Goal: Information Seeking & Learning: Learn about a topic

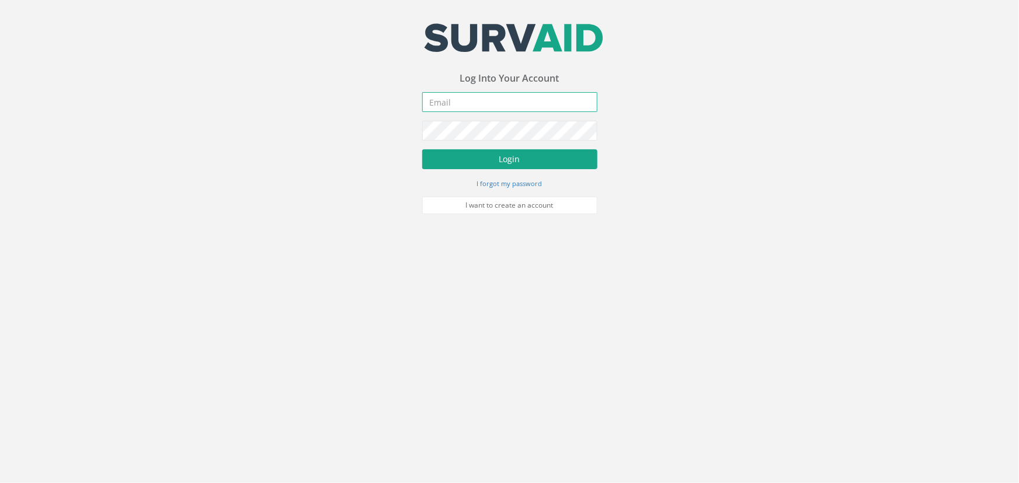
type input "[PERSON_NAME][EMAIL_ADDRESS][PERSON_NAME][DOMAIN_NAME]"
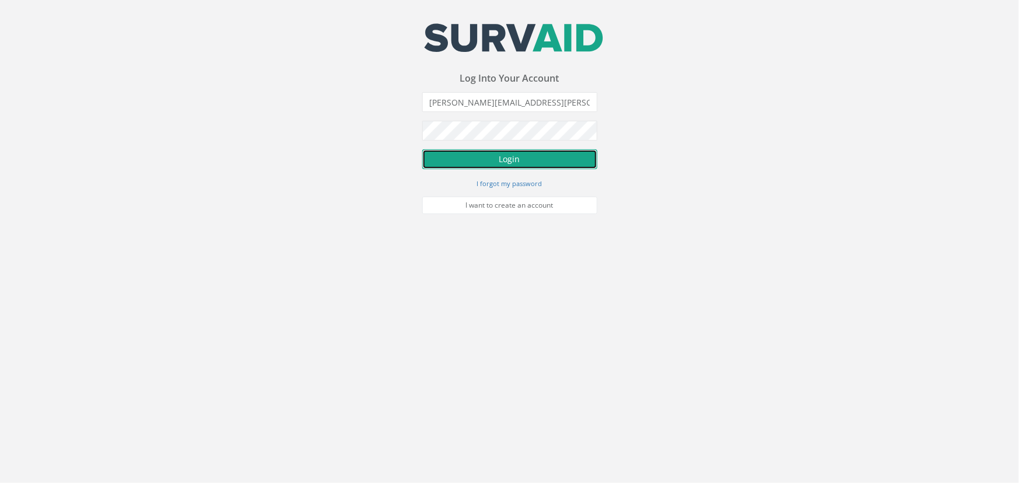
click at [507, 163] on button "Login" at bounding box center [509, 159] width 175 height 20
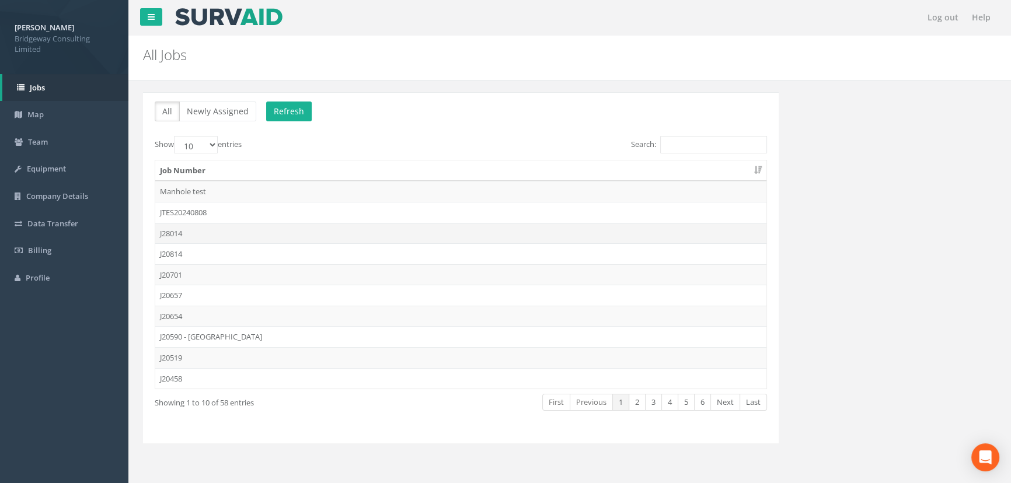
click at [212, 231] on td "J28014" at bounding box center [460, 233] width 611 height 21
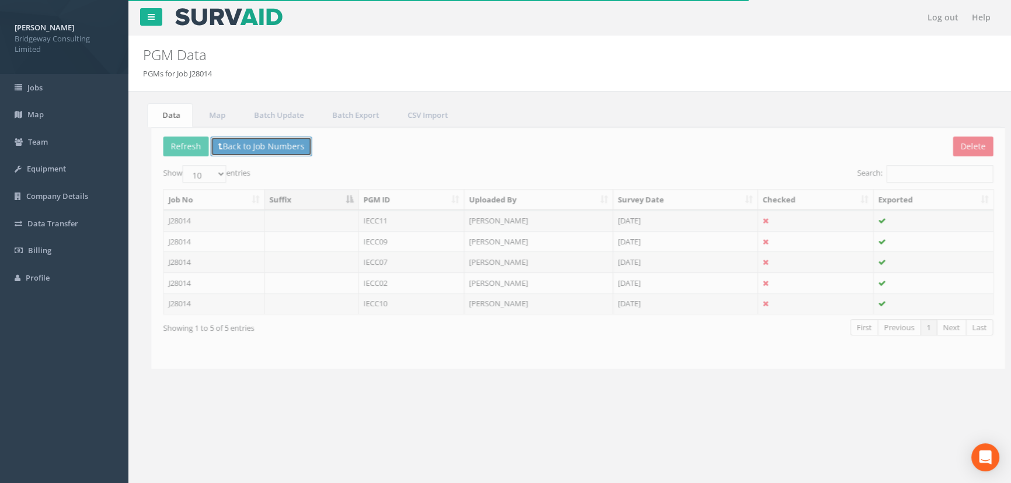
click at [252, 140] on button "Back to Job Numbers" at bounding box center [253, 147] width 102 height 20
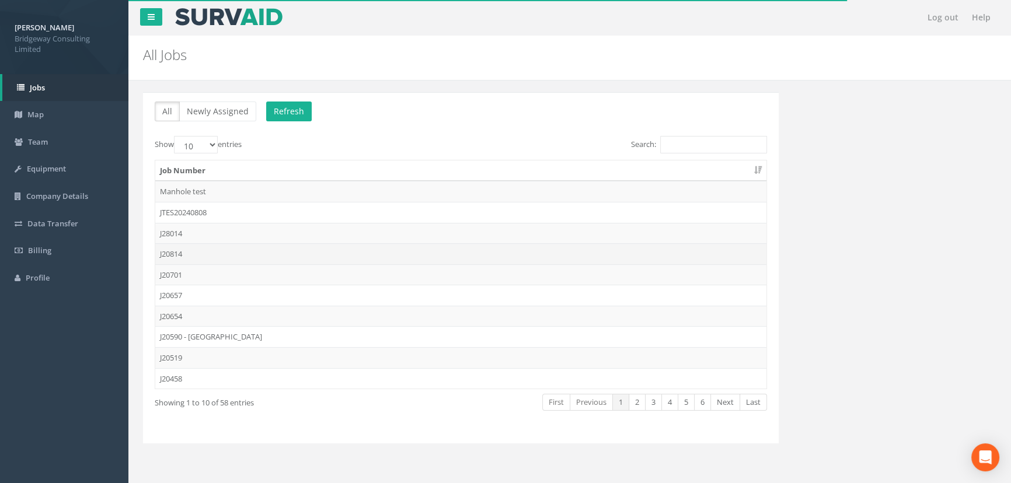
click at [194, 256] on td "J20814" at bounding box center [460, 253] width 611 height 21
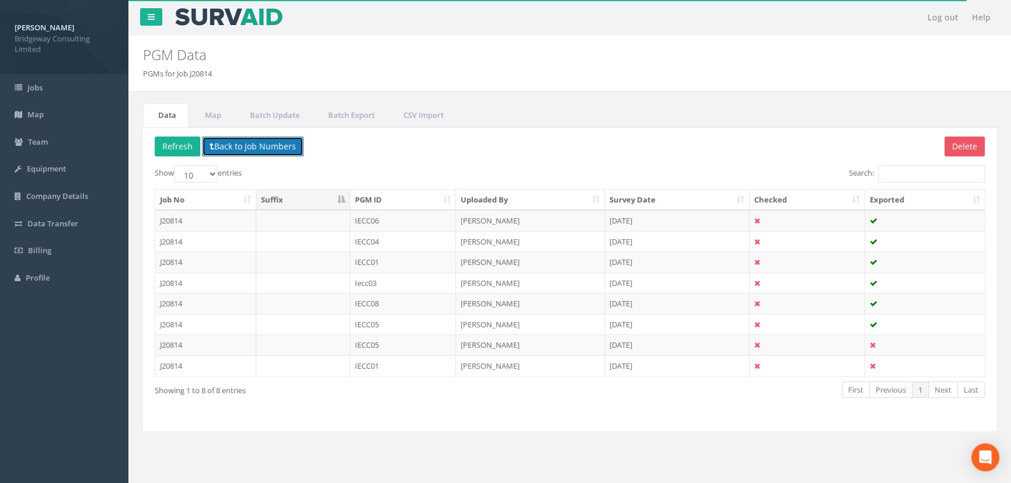
click at [276, 150] on button "Back to Job Numbers" at bounding box center [253, 147] width 102 height 20
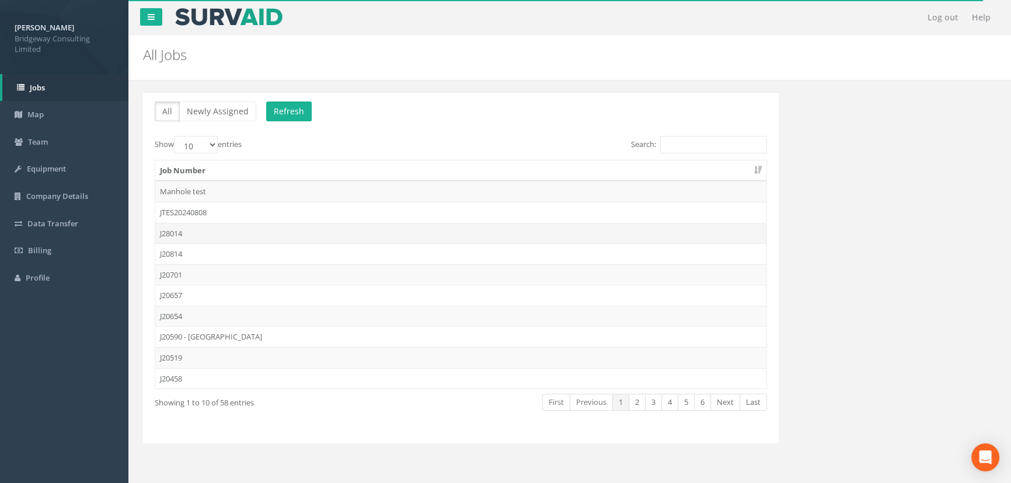
click at [163, 233] on td "J28014" at bounding box center [460, 233] width 611 height 21
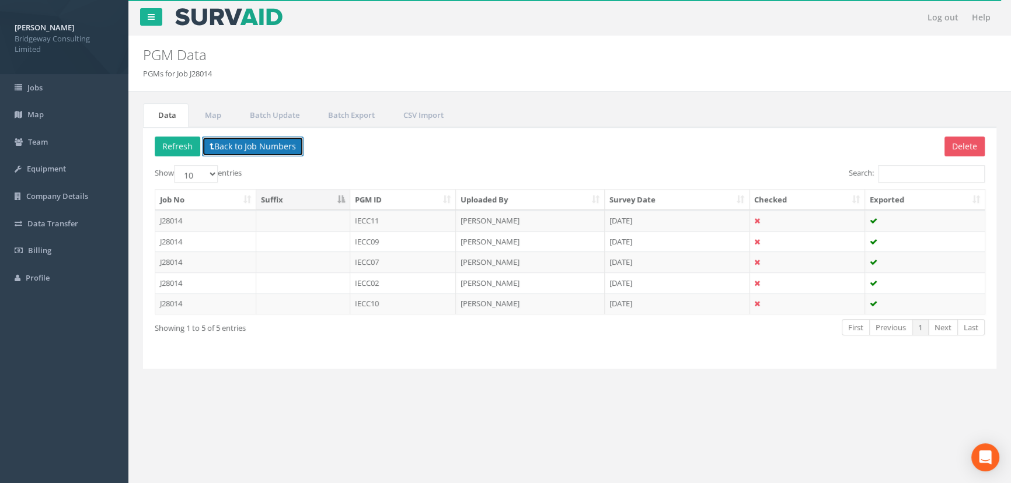
click at [277, 148] on button "Back to Job Numbers" at bounding box center [253, 147] width 102 height 20
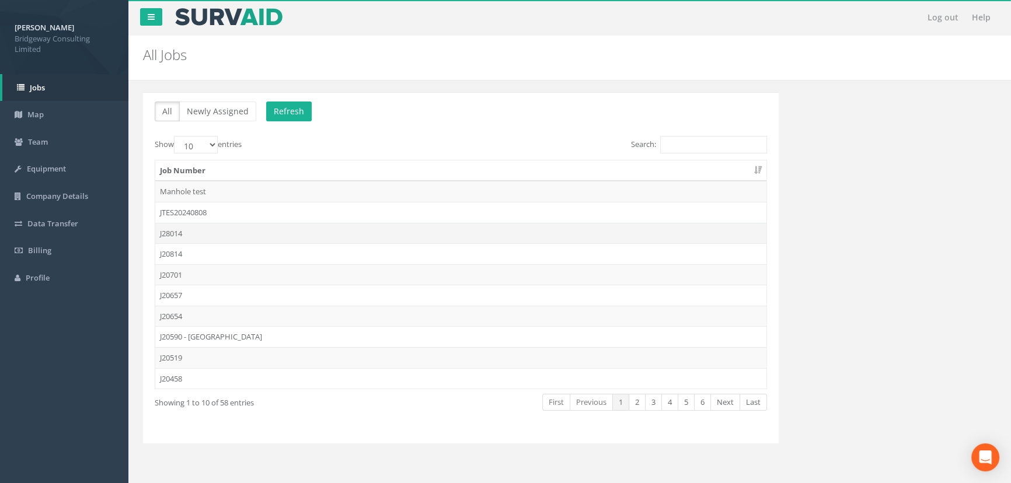
click at [198, 233] on td "J28014" at bounding box center [460, 233] width 611 height 21
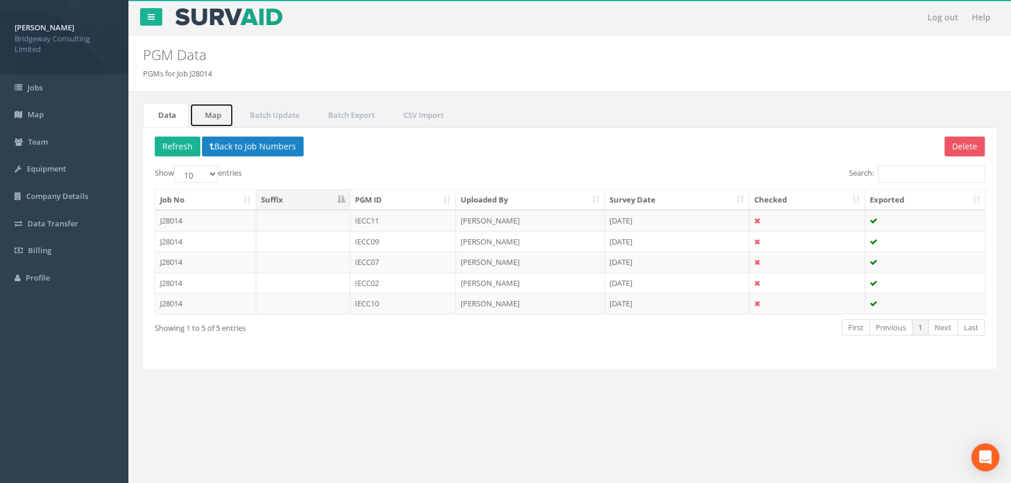
click at [215, 113] on link "Map" at bounding box center [212, 115] width 44 height 24
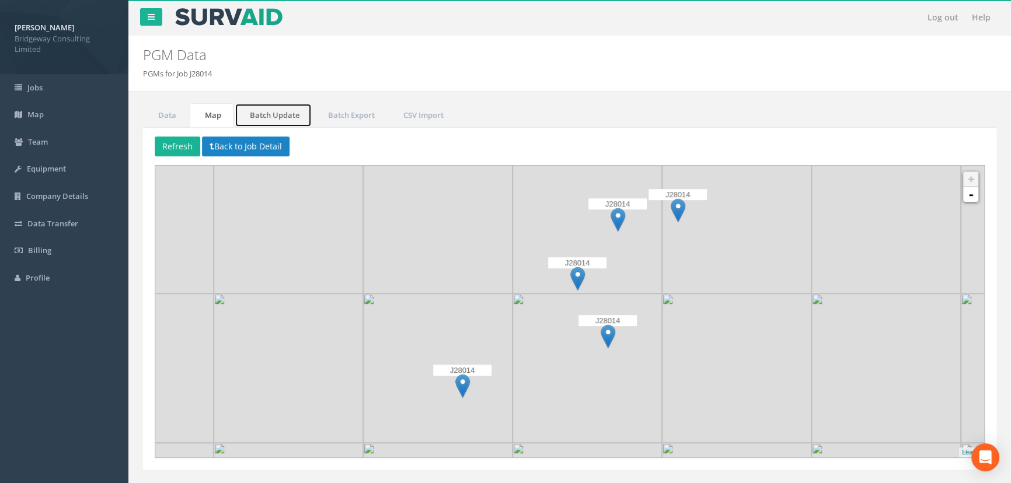
click at [251, 113] on link "Batch Update" at bounding box center [273, 115] width 77 height 24
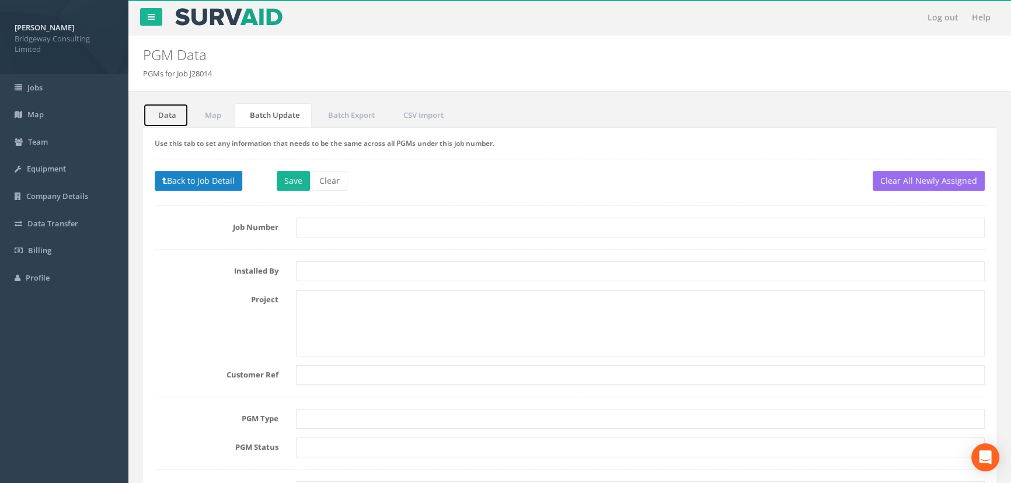
click at [173, 111] on link "Data" at bounding box center [166, 115] width 46 height 24
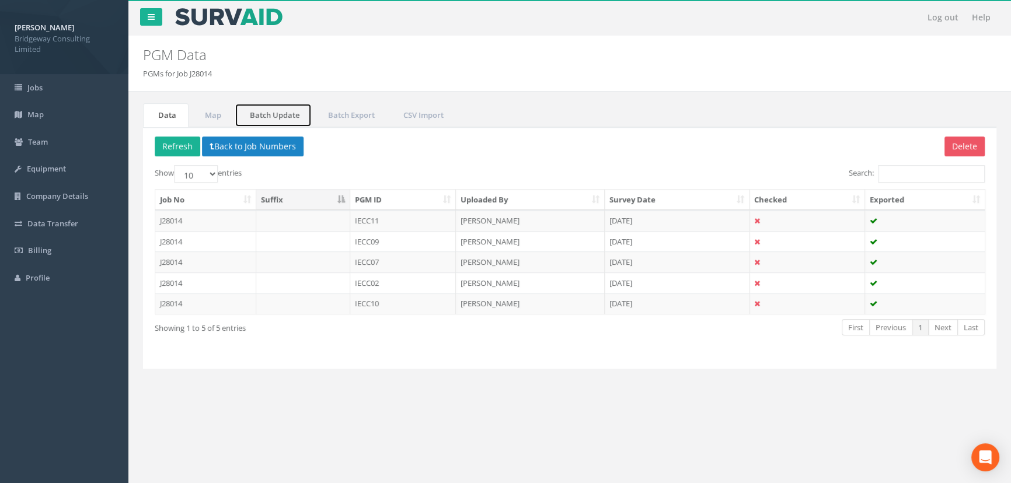
click at [275, 114] on link "Batch Update" at bounding box center [273, 115] width 77 height 24
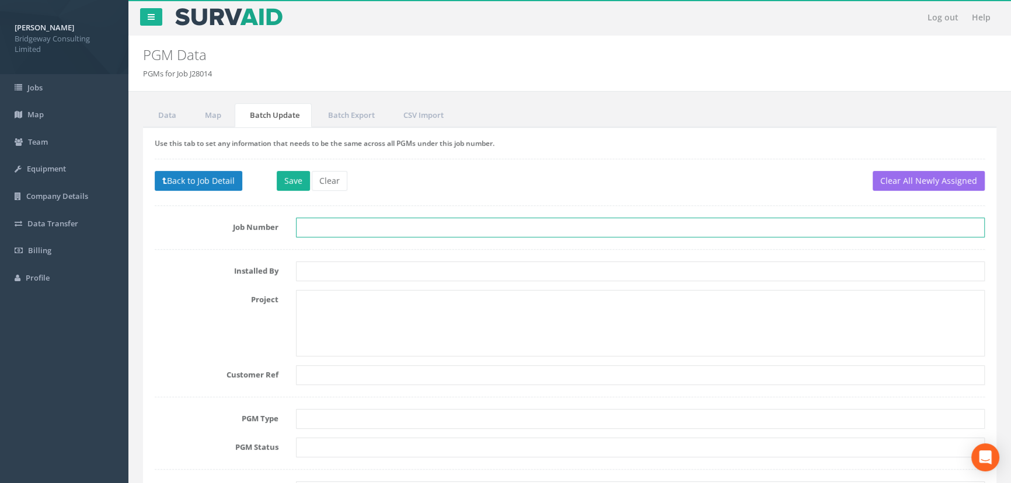
click at [333, 228] on input "text" at bounding box center [640, 228] width 689 height 20
type input "J20814"
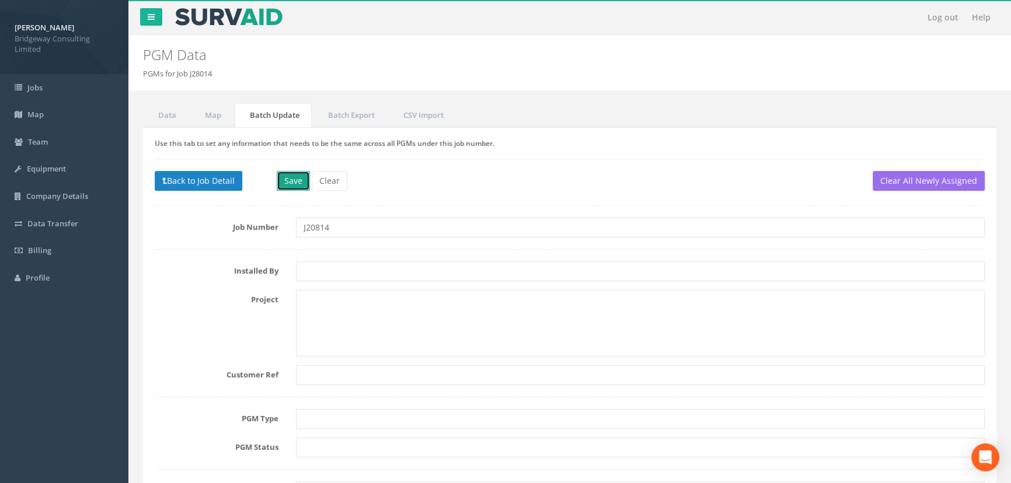
click at [301, 180] on button "Save" at bounding box center [293, 181] width 33 height 20
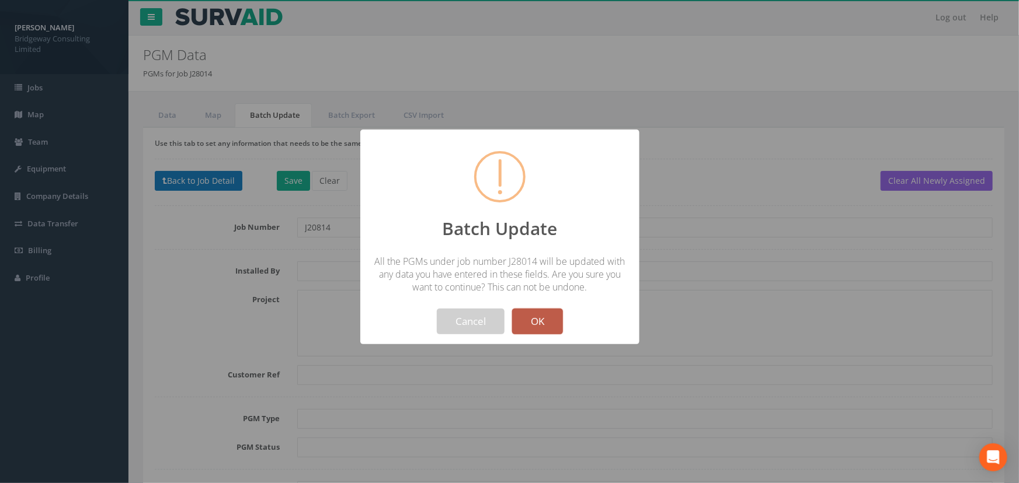
click at [548, 324] on button "OK" at bounding box center [537, 322] width 51 height 26
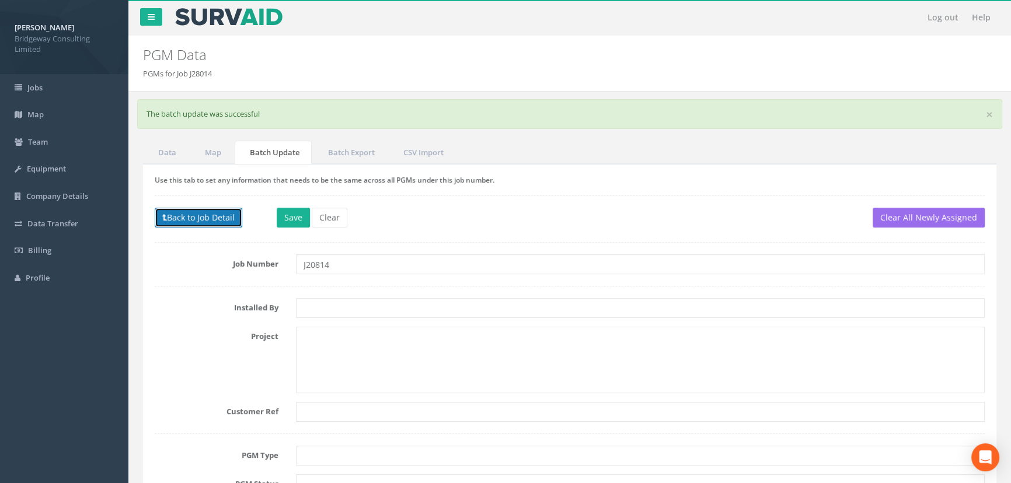
click at [165, 212] on span at bounding box center [164, 217] width 5 height 11
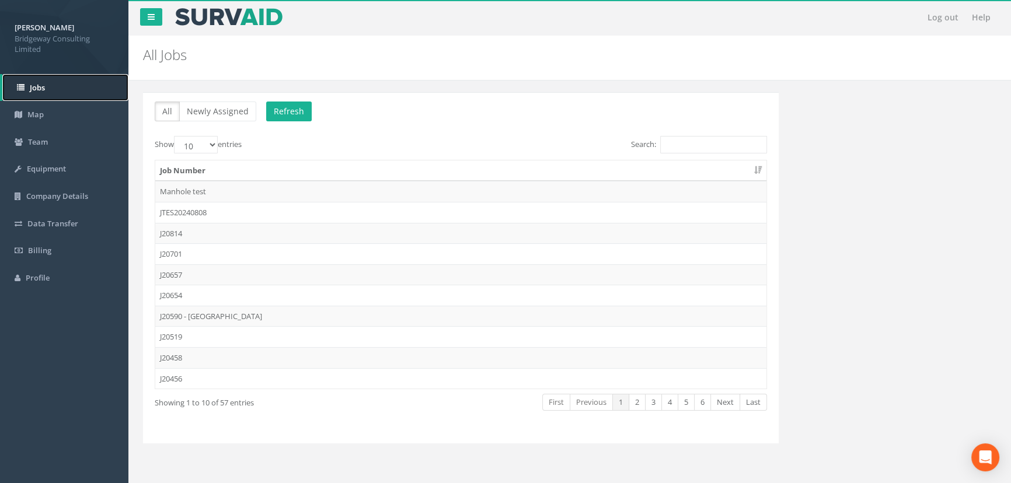
click at [41, 85] on span "Jobs" at bounding box center [37, 87] width 15 height 11
click at [31, 107] on link "Map" at bounding box center [64, 114] width 128 height 27
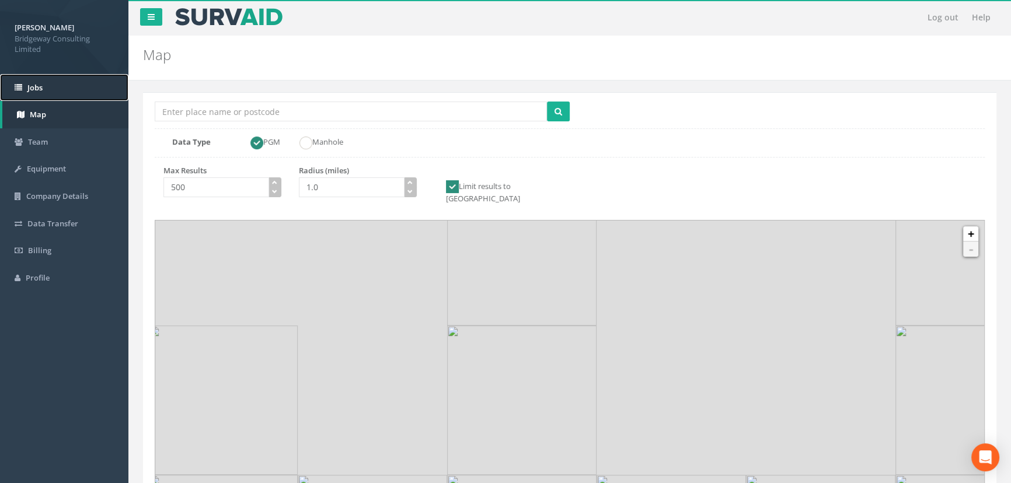
click at [37, 87] on span "Jobs" at bounding box center [34, 87] width 15 height 11
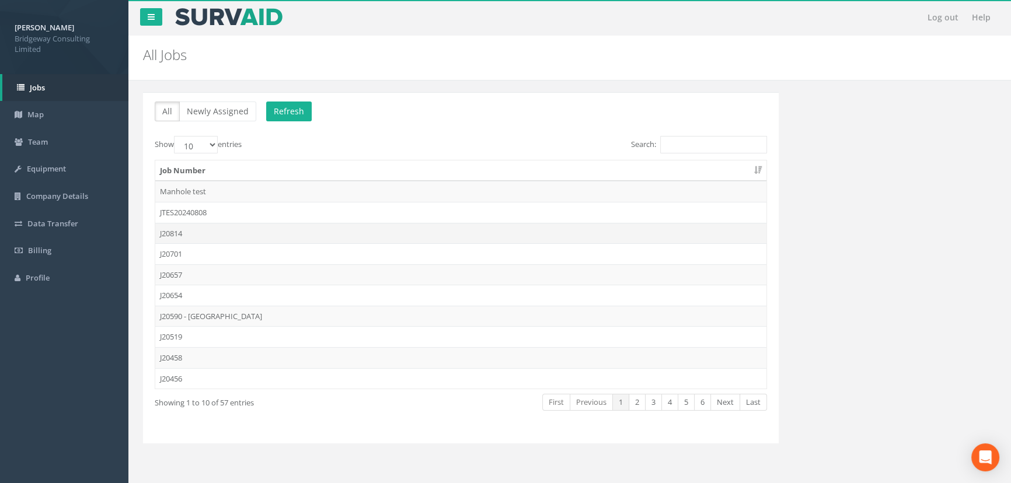
click at [190, 235] on td "J20814" at bounding box center [460, 233] width 611 height 21
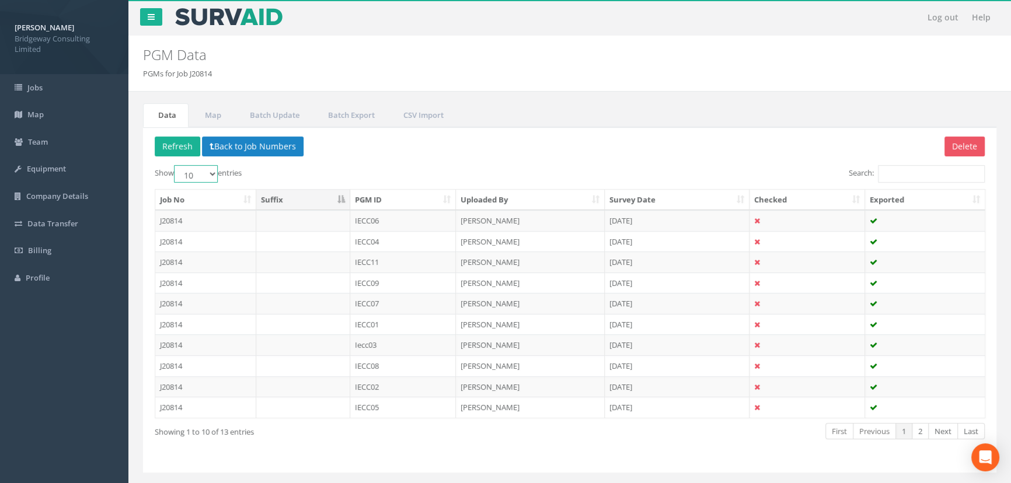
drag, startPoint x: 202, startPoint y: 169, endPoint x: 209, endPoint y: 181, distance: 13.6
click at [202, 169] on select "10 25 50 100" at bounding box center [196, 174] width 44 height 18
select select "25"
click at [176, 165] on select "10 25 50 100" at bounding box center [196, 174] width 44 height 18
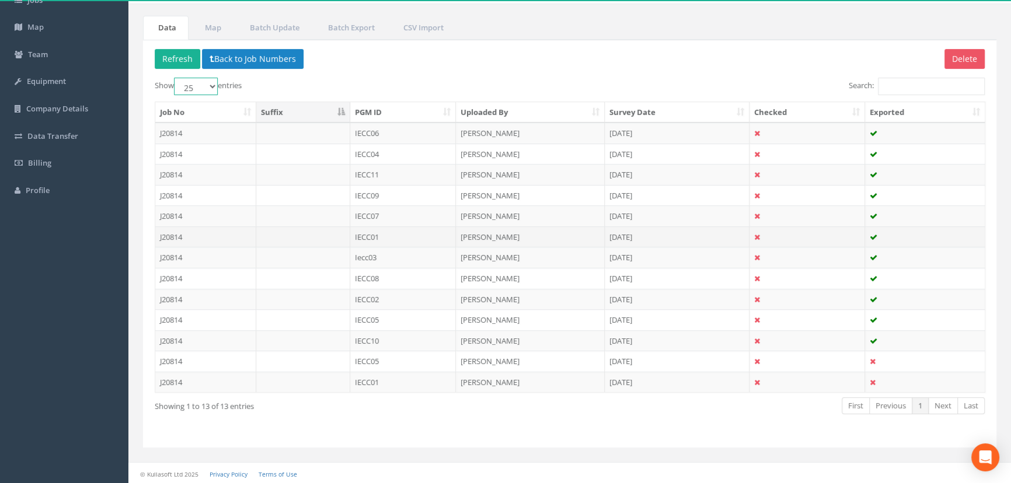
scroll to position [88, 0]
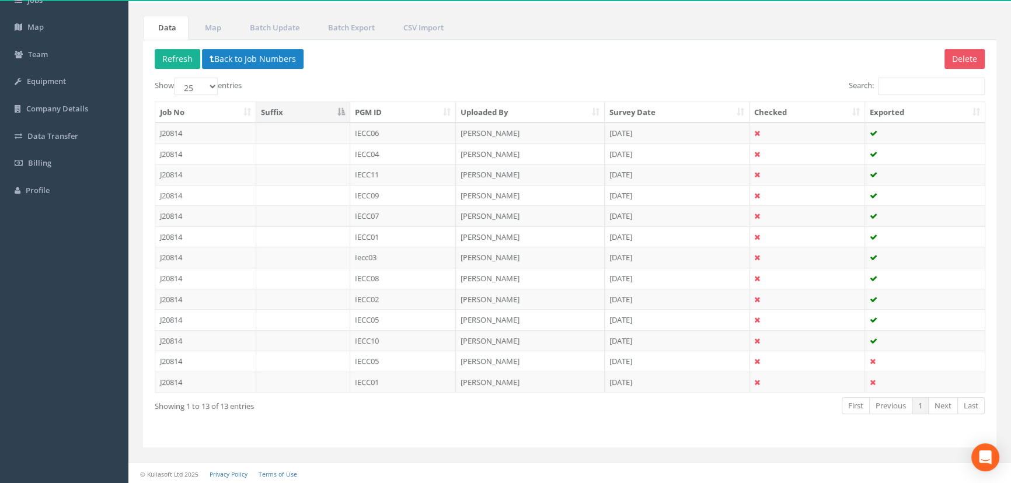
click at [390, 108] on th "PGM ID" at bounding box center [403, 112] width 106 height 21
click at [212, 25] on link "Map" at bounding box center [212, 28] width 44 height 24
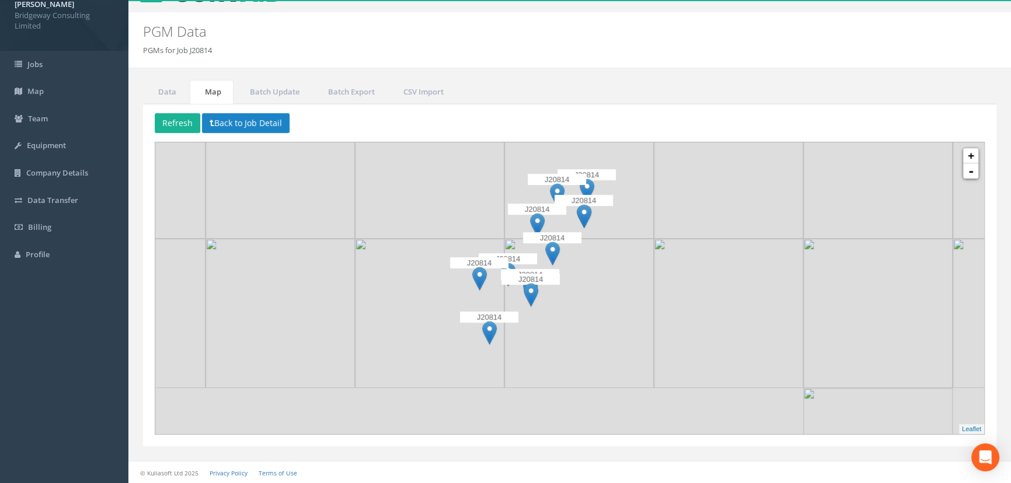
drag, startPoint x: 465, startPoint y: 234, endPoint x: 435, endPoint y: 175, distance: 66.0
click at [435, 175] on img at bounding box center [429, 163] width 149 height 149
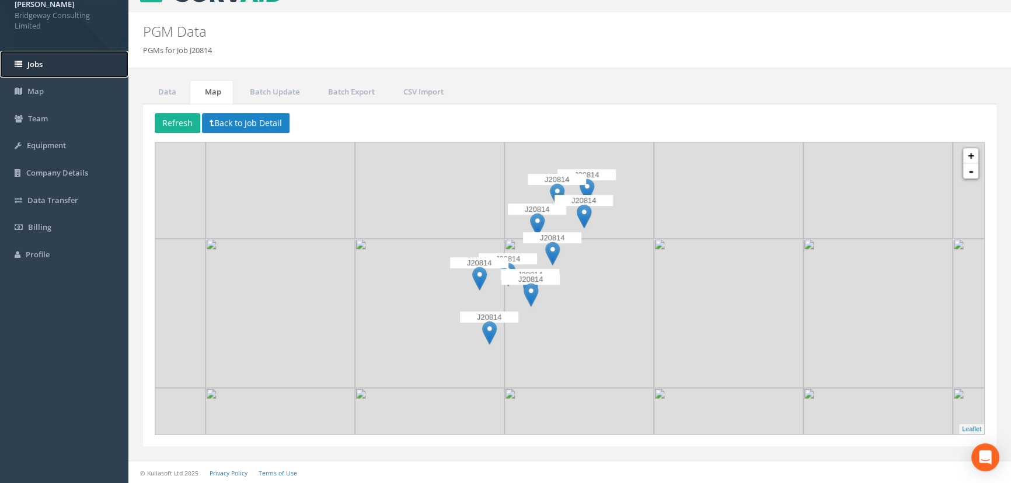
click at [34, 64] on span "Jobs" at bounding box center [34, 64] width 15 height 11
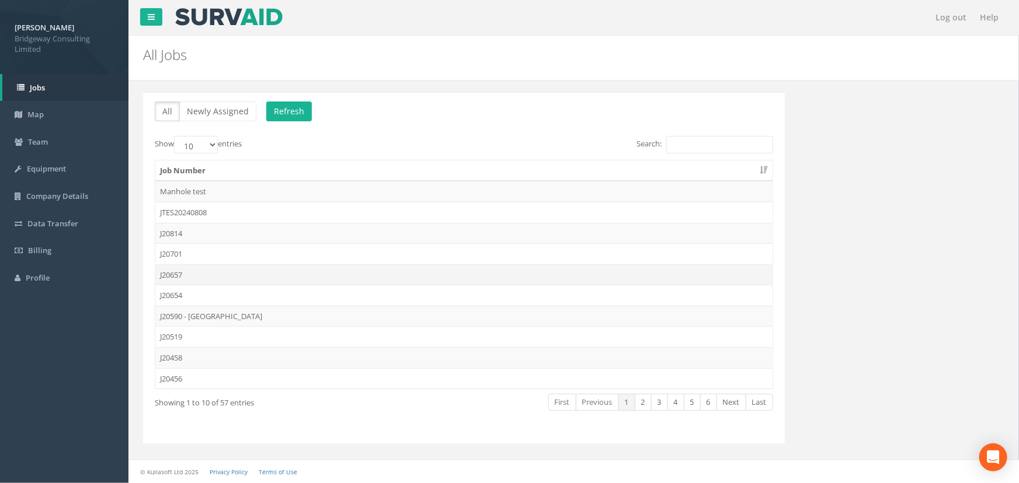
click at [169, 271] on td "J20657" at bounding box center [463, 274] width 617 height 21
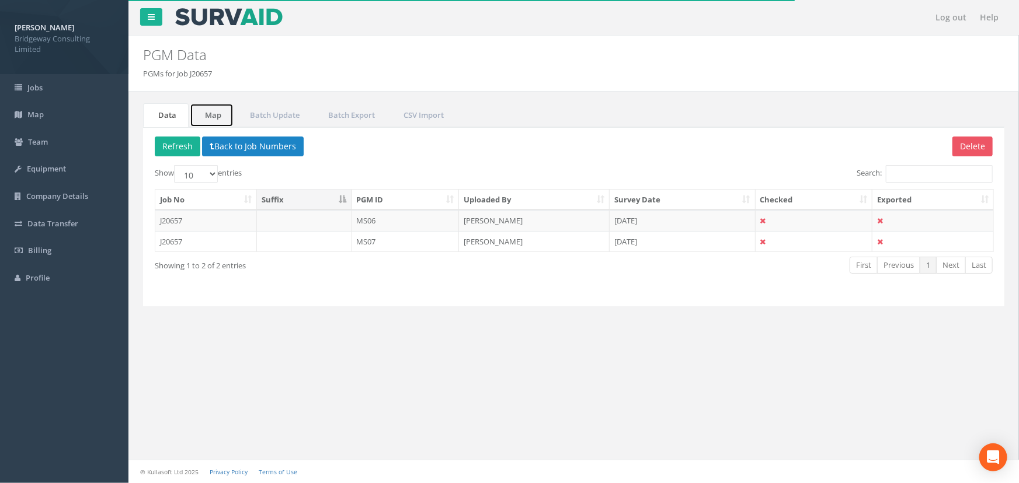
click at [212, 117] on link "Map" at bounding box center [212, 115] width 44 height 24
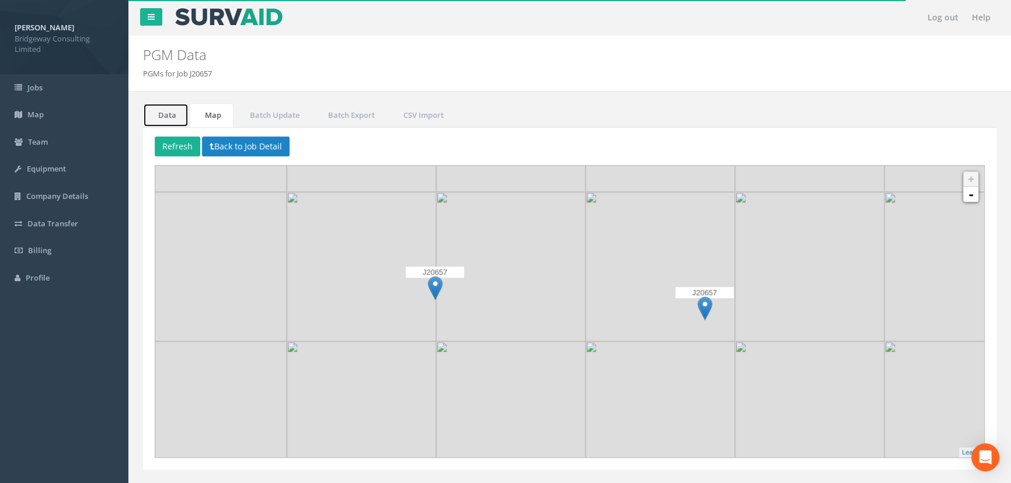
click at [172, 114] on link "Data" at bounding box center [166, 115] width 46 height 24
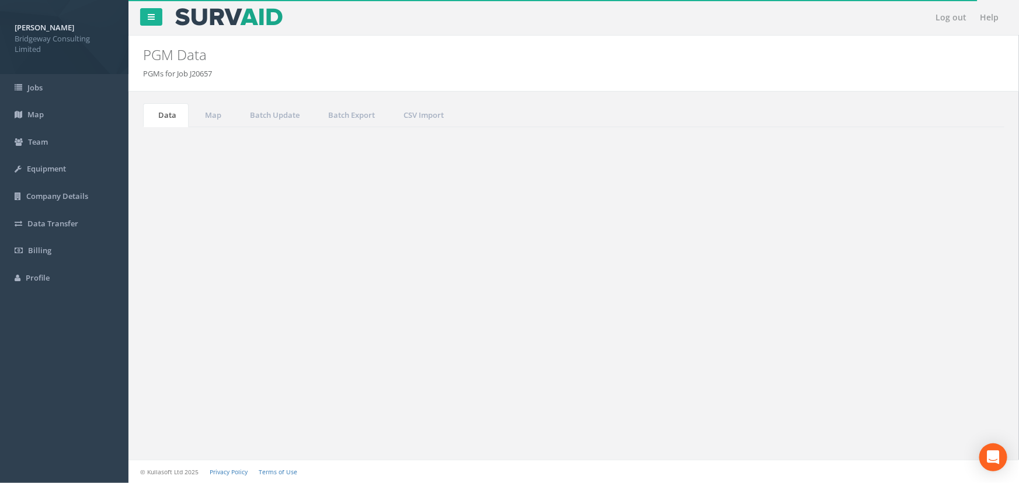
click at [264, 148] on button "Back to Job Numbers" at bounding box center [253, 147] width 102 height 20
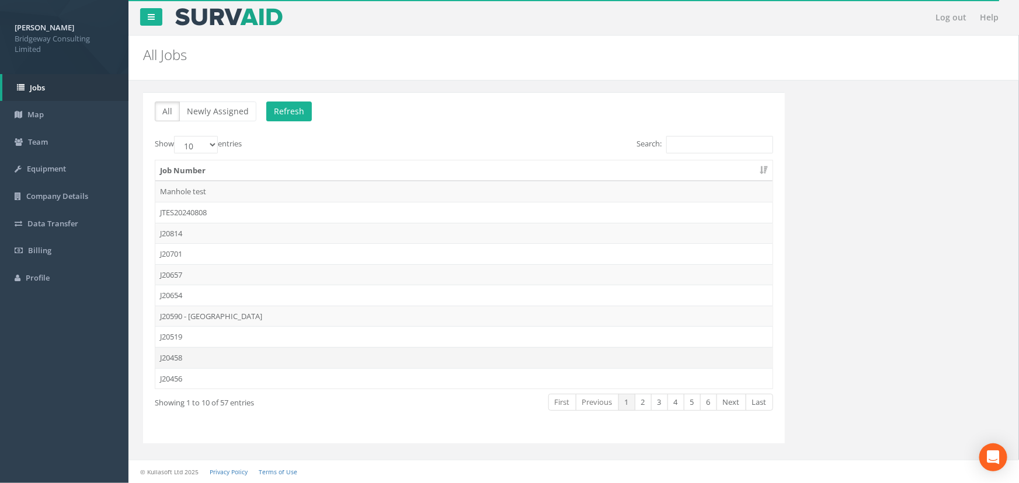
click at [208, 358] on td "J20458" at bounding box center [463, 357] width 617 height 21
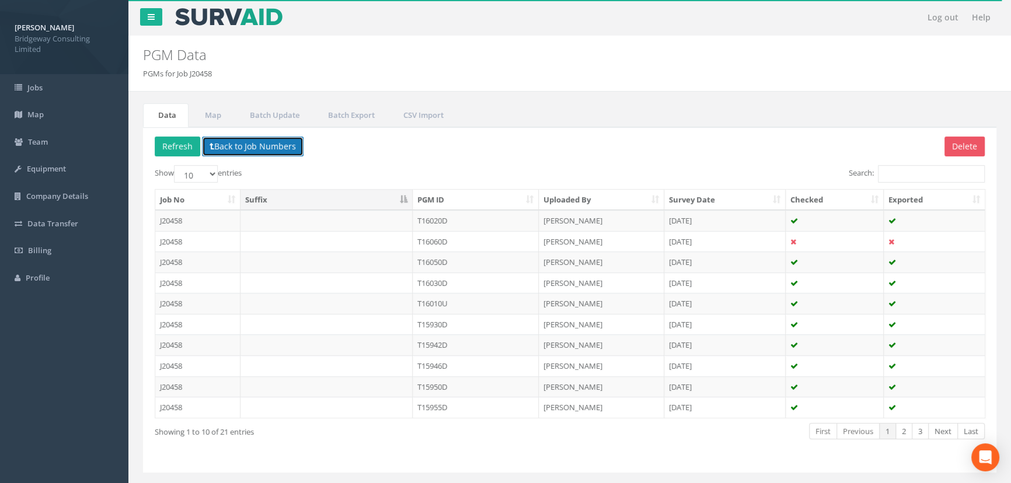
click at [275, 145] on button "Back to Job Numbers" at bounding box center [253, 147] width 102 height 20
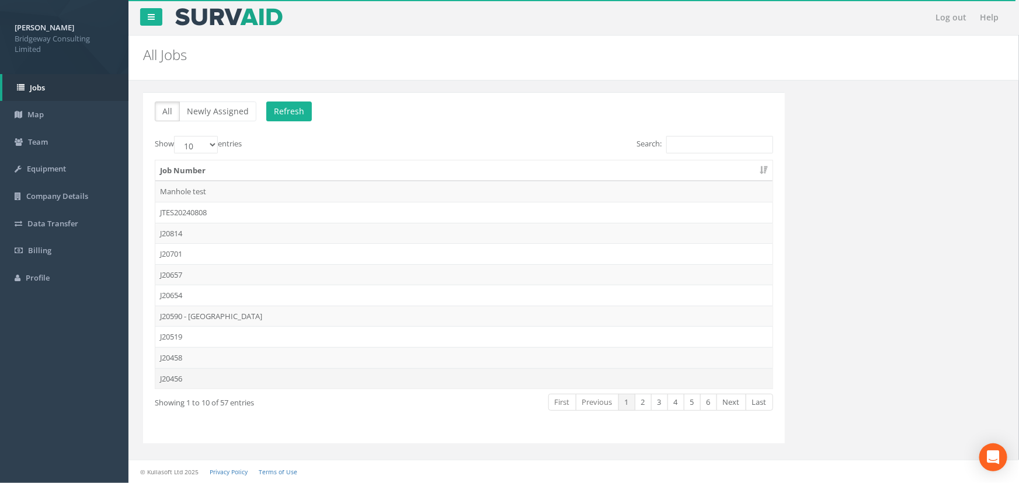
click at [185, 378] on td "J20456" at bounding box center [463, 378] width 617 height 21
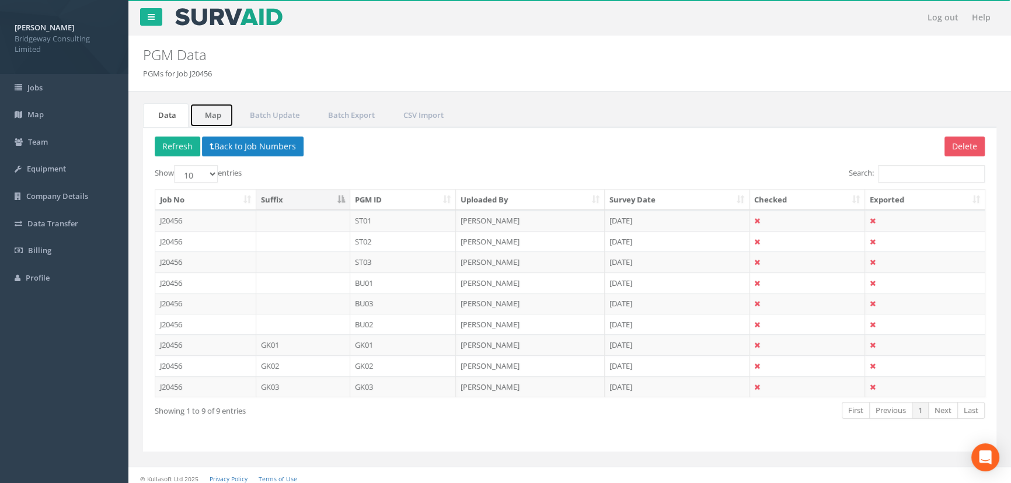
click at [207, 111] on link "Map" at bounding box center [212, 115] width 44 height 24
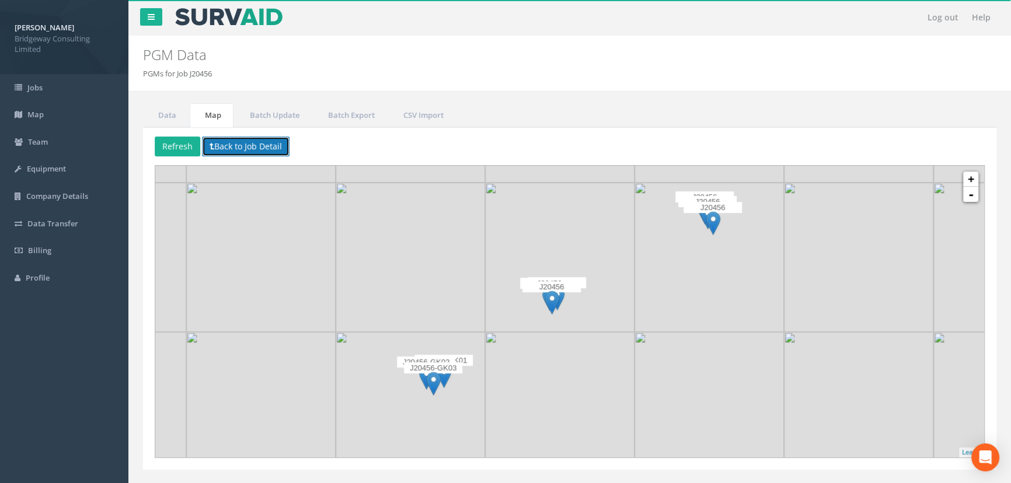
click at [247, 138] on button "Back to Job Detail" at bounding box center [246, 147] width 88 height 20
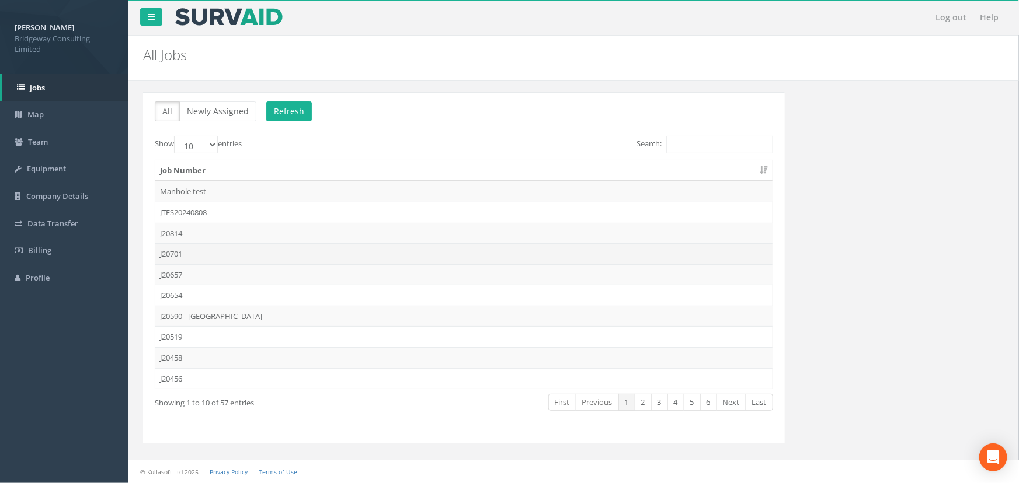
click at [210, 258] on td "J20701" at bounding box center [463, 253] width 617 height 21
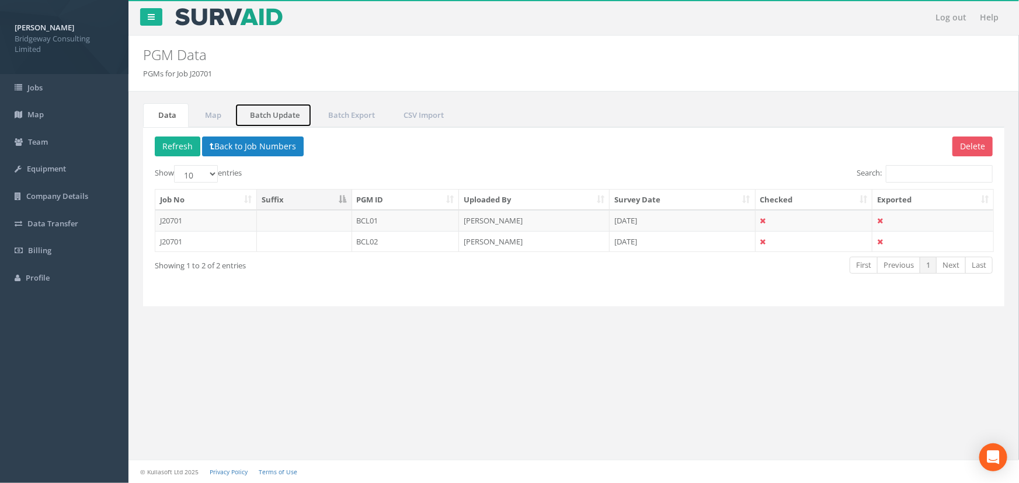
click at [264, 120] on link "Batch Update" at bounding box center [273, 115] width 77 height 24
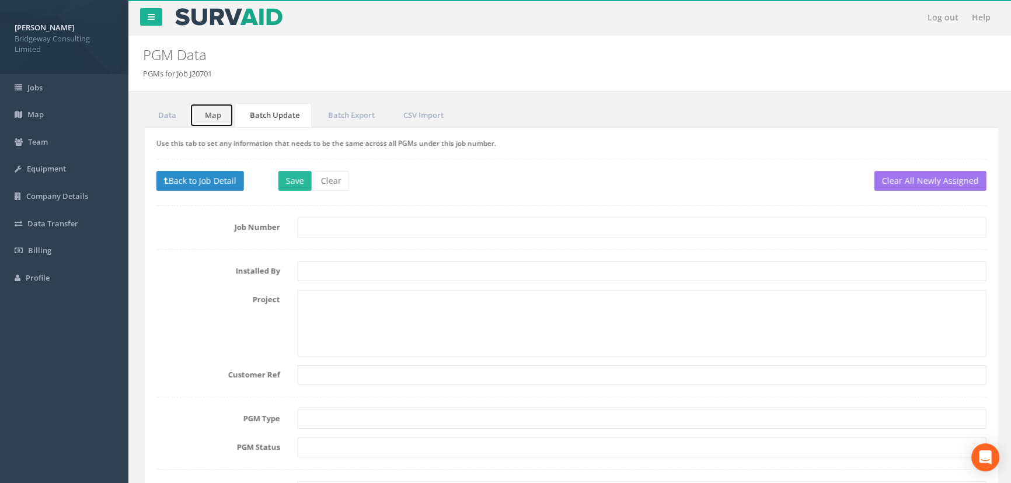
click at [208, 115] on link "Map" at bounding box center [212, 115] width 44 height 24
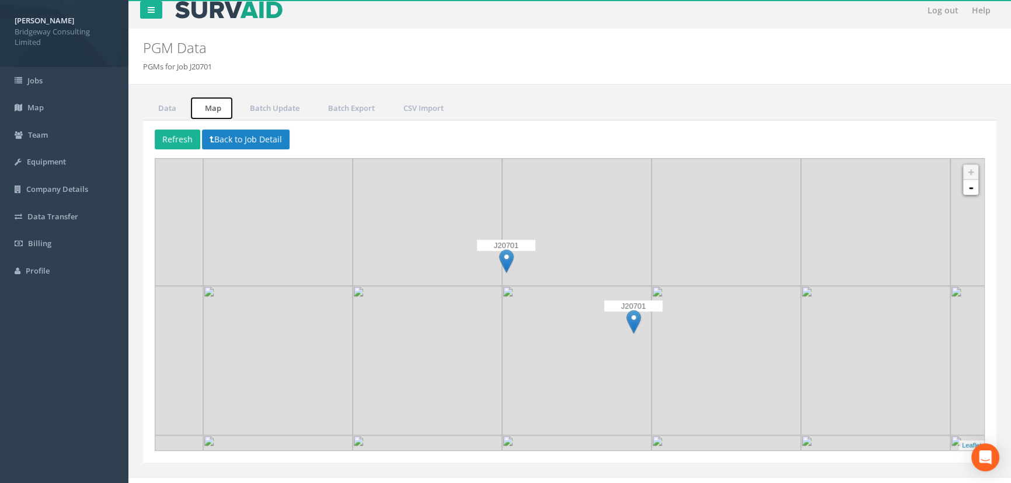
scroll to position [23, 0]
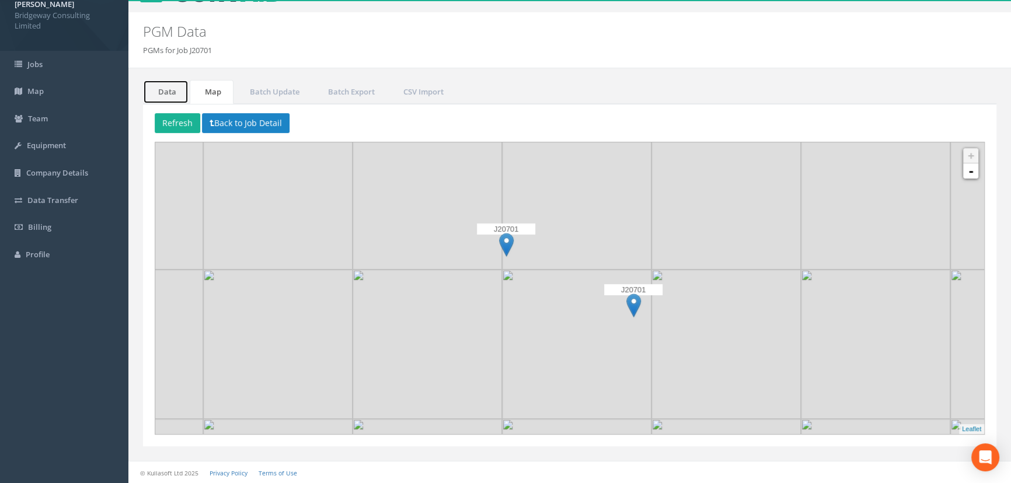
click at [170, 97] on link "Data" at bounding box center [166, 92] width 46 height 24
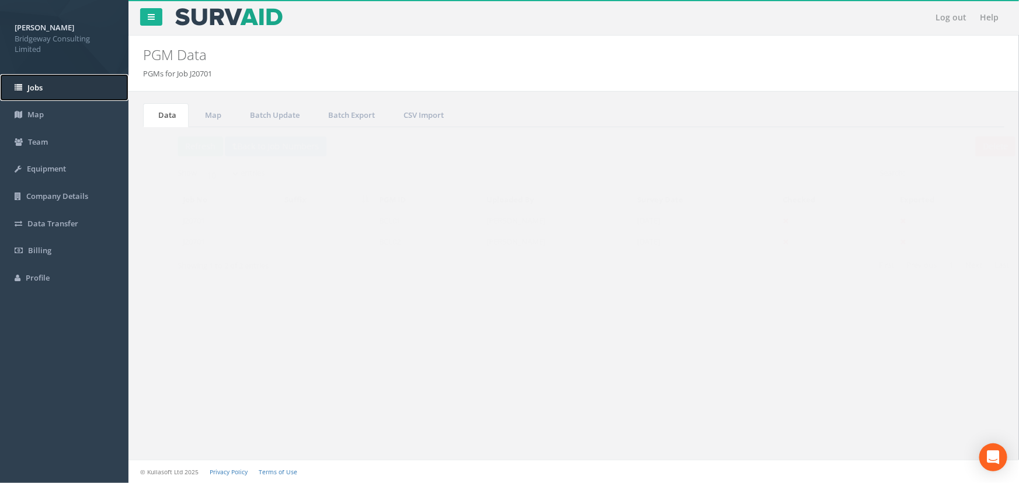
click at [43, 91] on span "Jobs" at bounding box center [34, 87] width 15 height 11
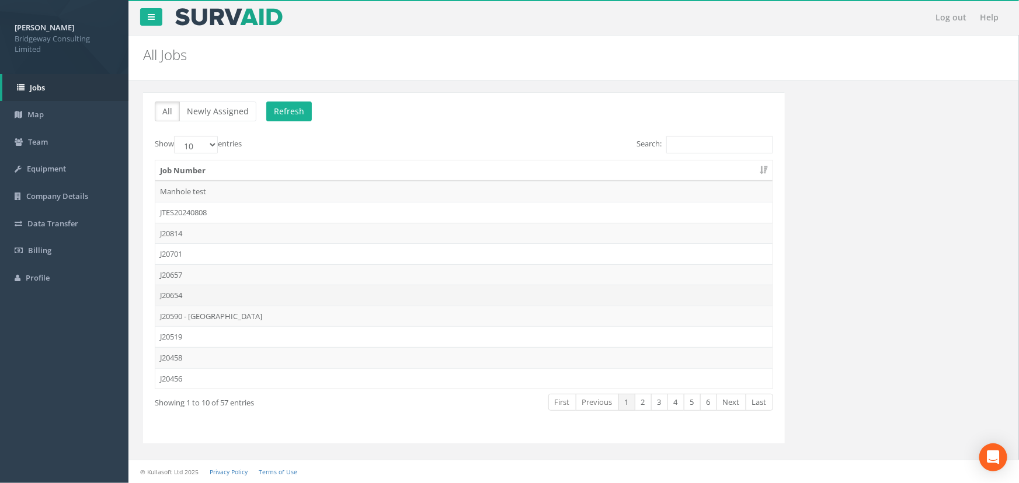
click at [182, 289] on td "J20654" at bounding box center [463, 295] width 617 height 21
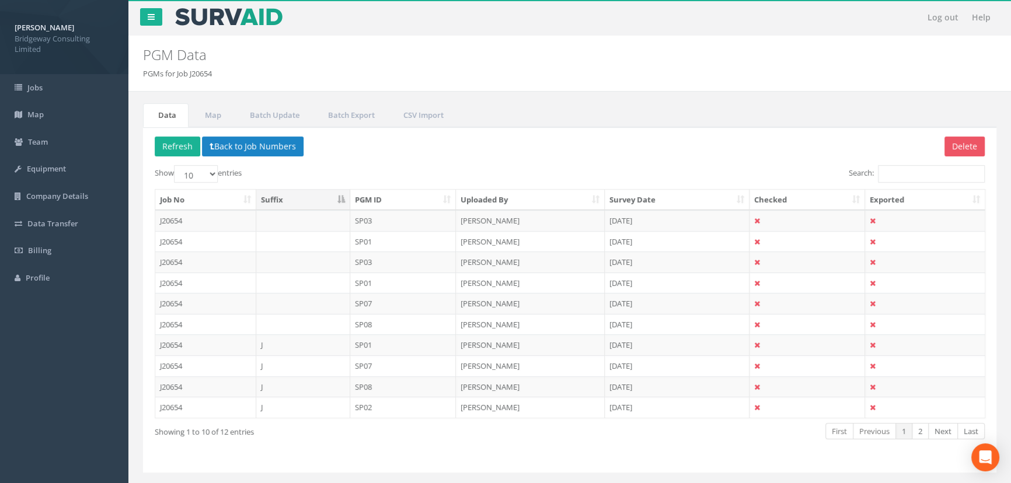
click at [374, 196] on th "PGM ID" at bounding box center [403, 200] width 106 height 21
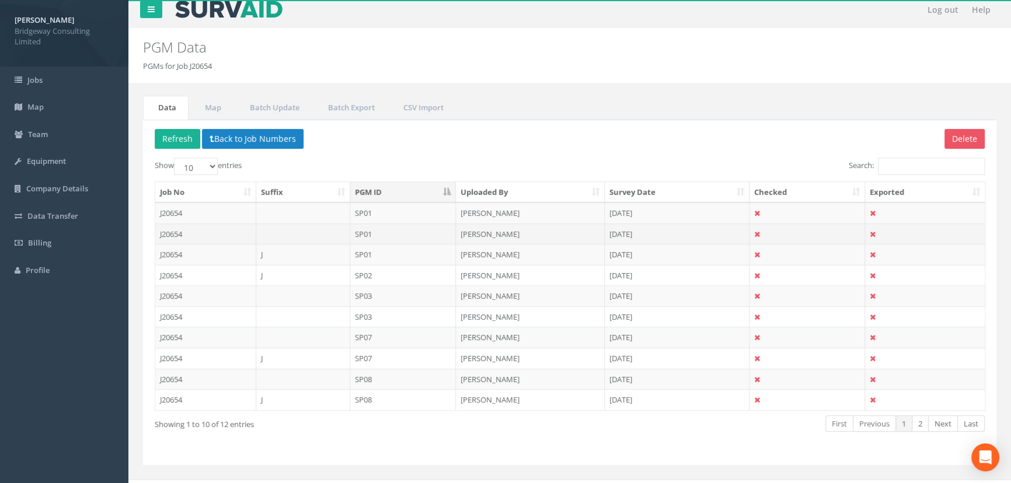
scroll to position [26, 0]
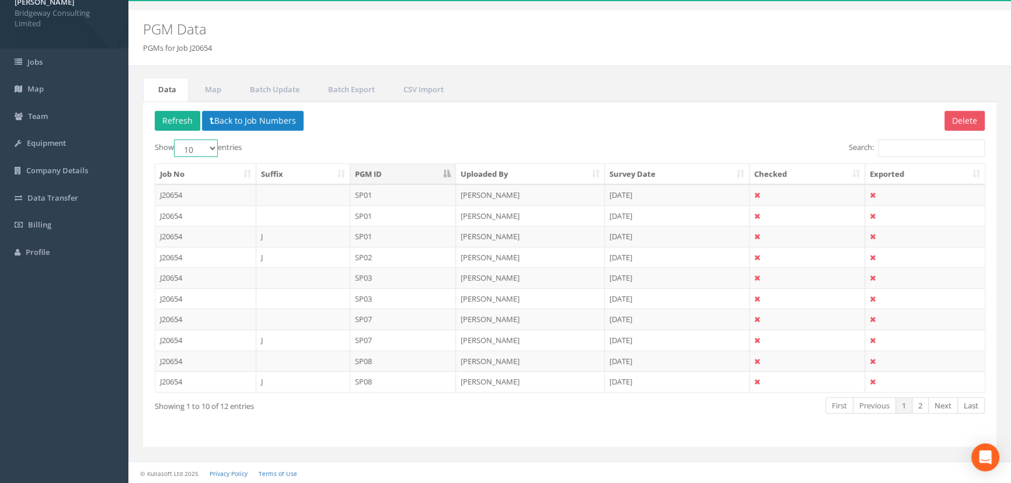
click at [198, 147] on select "10 25 50 100" at bounding box center [196, 149] width 44 height 18
select select "25"
click at [176, 140] on select "10 25 50 100" at bounding box center [196, 149] width 44 height 18
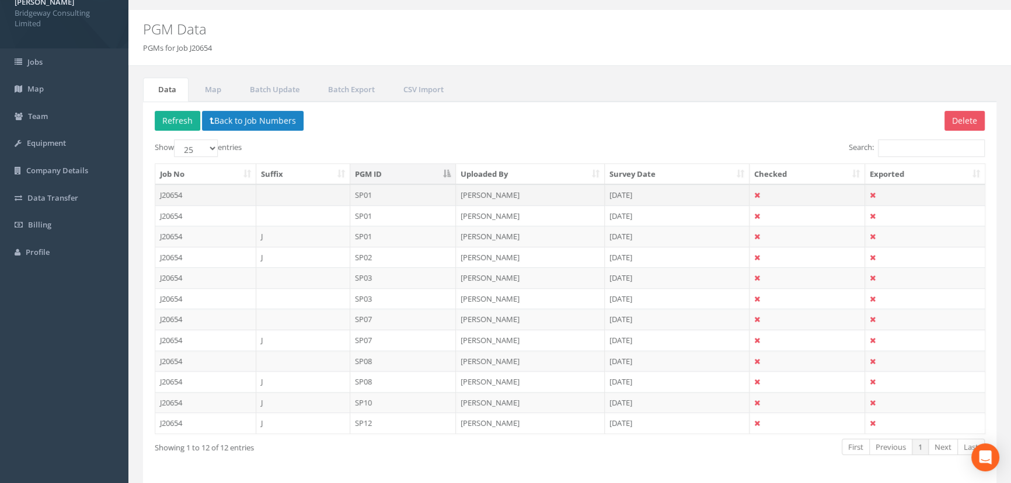
click at [491, 191] on td "[PERSON_NAME]" at bounding box center [530, 194] width 149 height 21
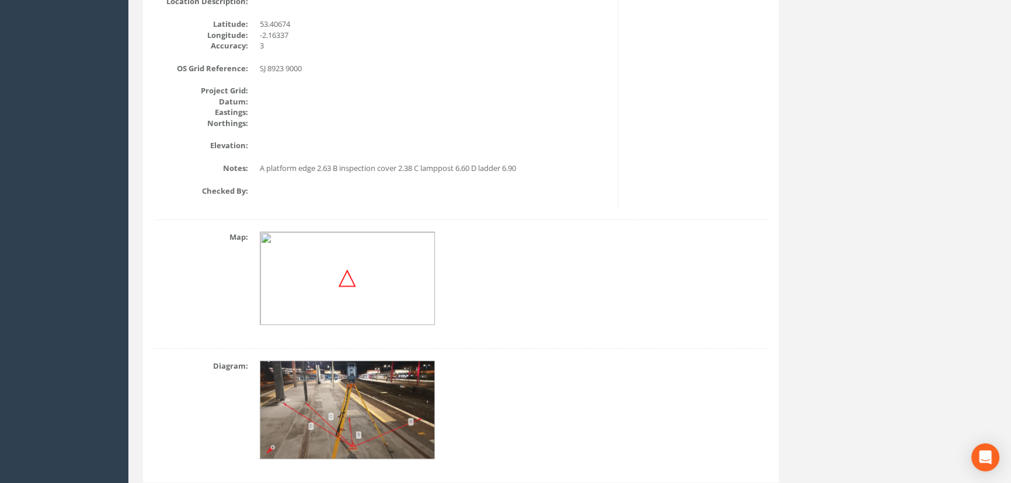
scroll to position [371, 0]
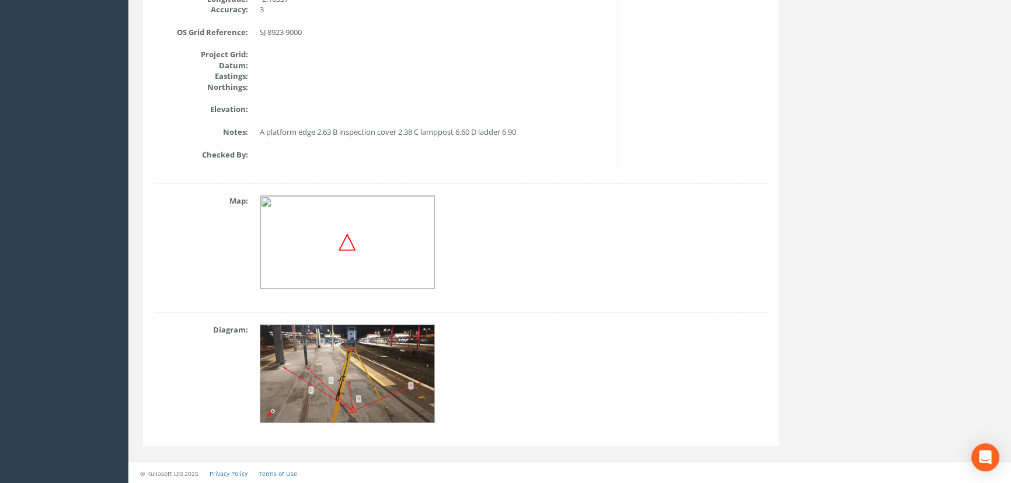
click at [357, 397] on img at bounding box center [347, 374] width 175 height 99
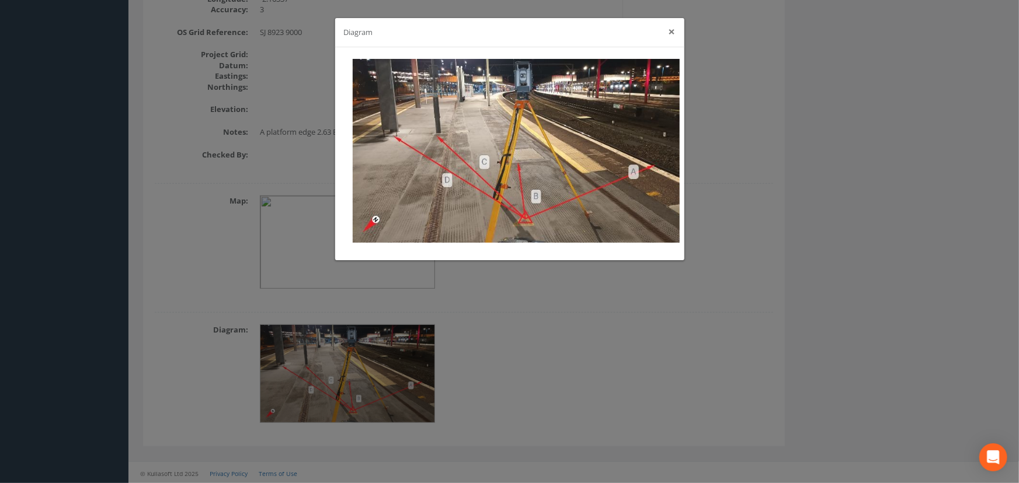
click at [669, 30] on button "×" at bounding box center [671, 32] width 7 height 12
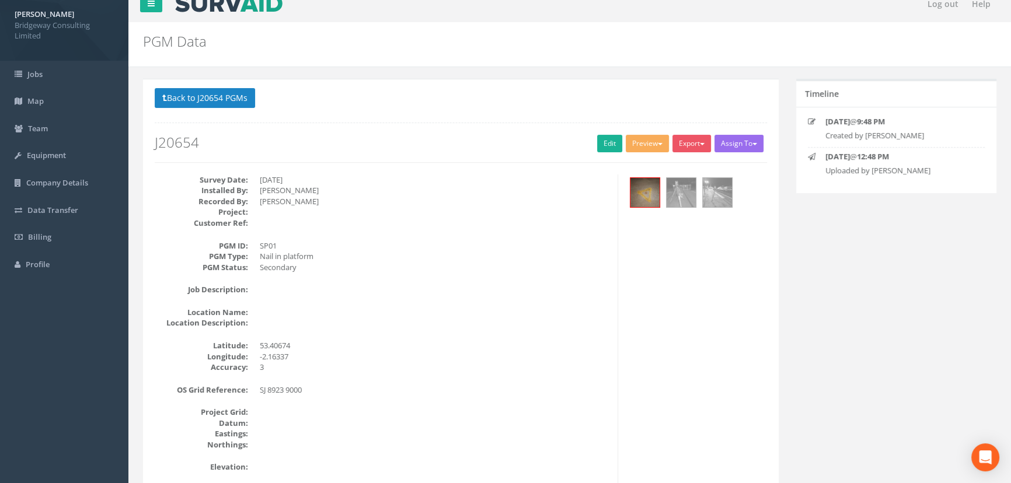
scroll to position [0, 0]
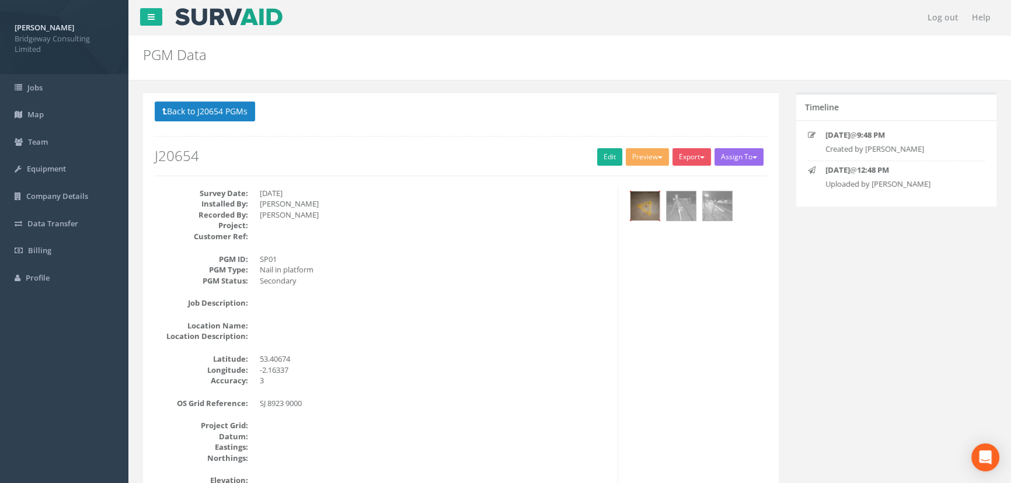
click at [650, 210] on img at bounding box center [644, 205] width 29 height 29
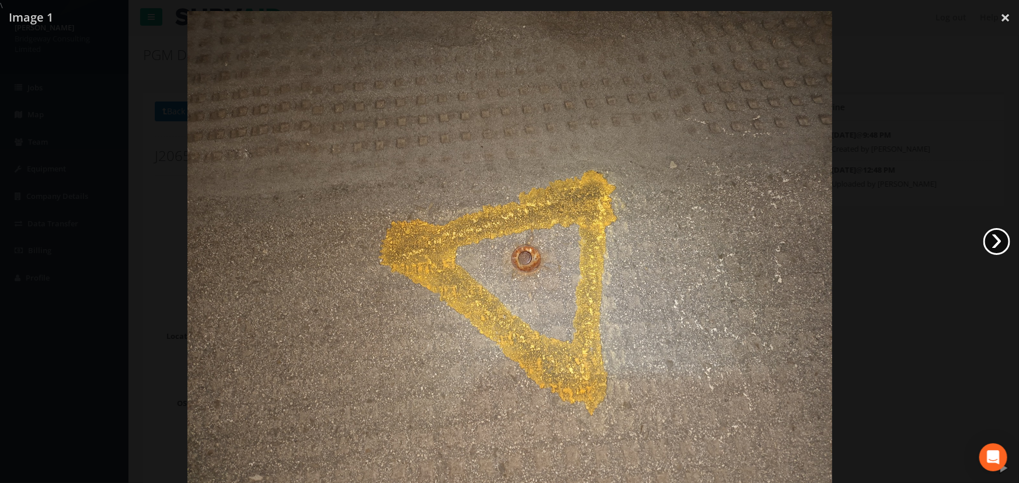
click at [1002, 239] on link "›" at bounding box center [996, 241] width 27 height 27
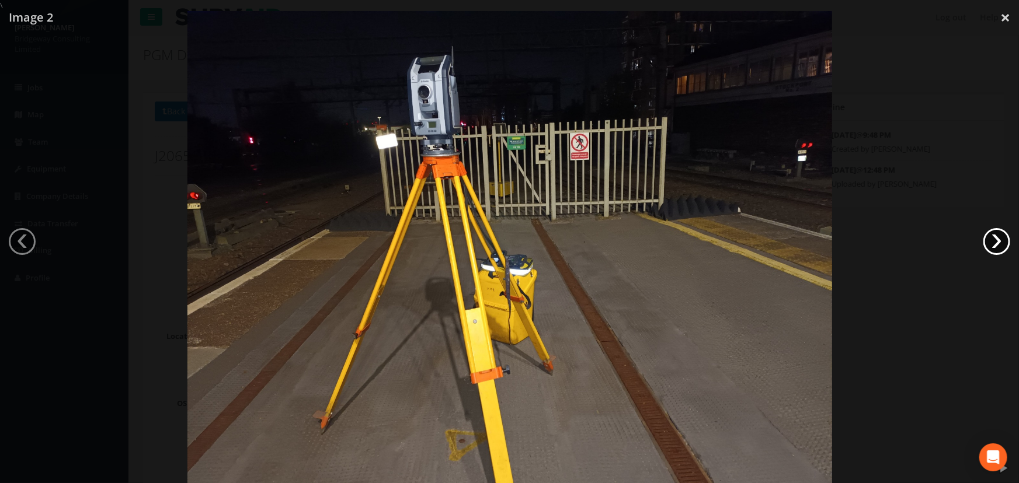
click at [1002, 239] on link "›" at bounding box center [996, 241] width 27 height 27
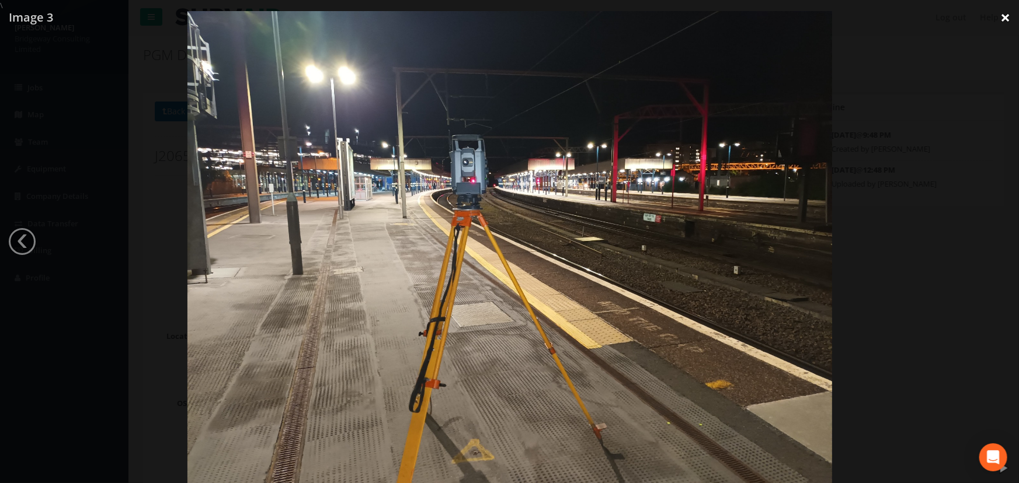
click at [1007, 22] on link "×" at bounding box center [1004, 17] width 27 height 35
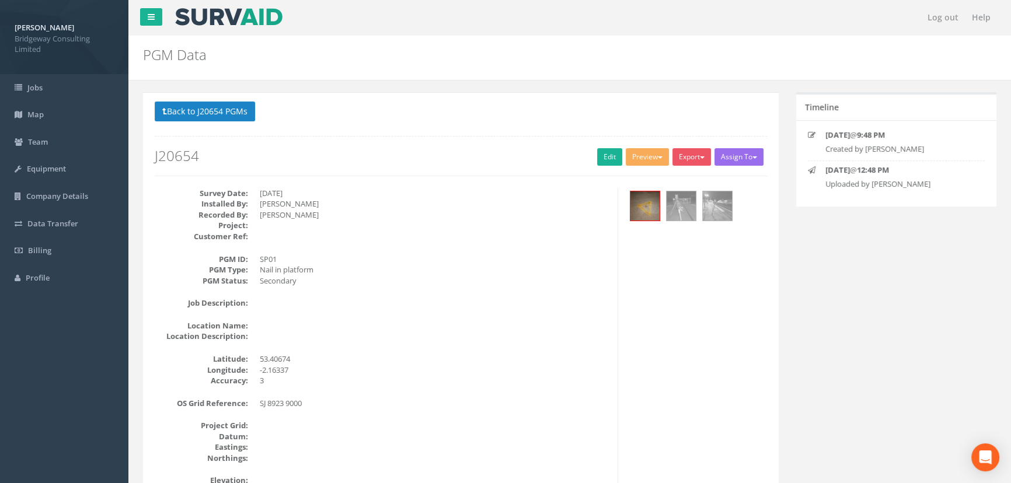
click at [222, 125] on div "Back to J20654 PGMs Back to Map Assign To No Companies Added Export Bridgeway N…" at bounding box center [461, 139] width 612 height 74
click at [222, 118] on button "Back to J20654 PGMs" at bounding box center [205, 112] width 100 height 20
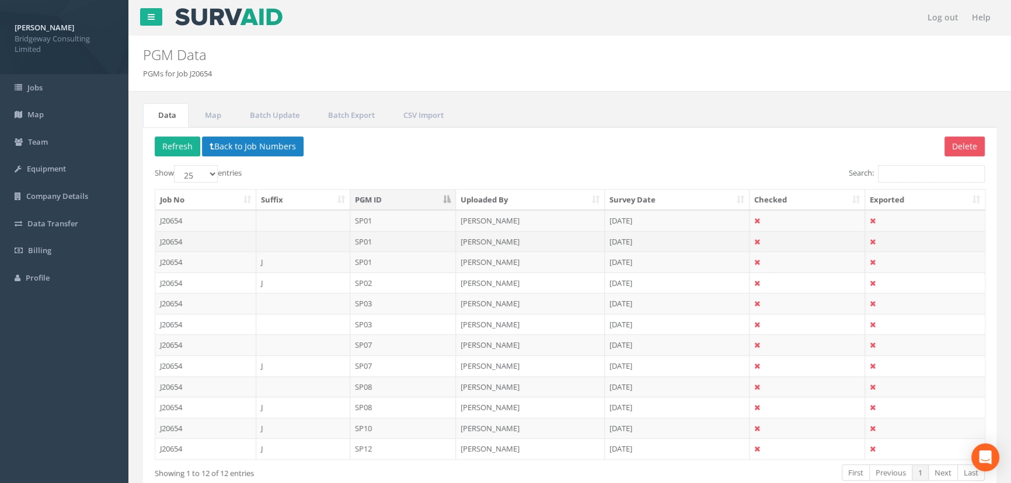
click at [497, 239] on td "[PERSON_NAME]" at bounding box center [530, 241] width 149 height 21
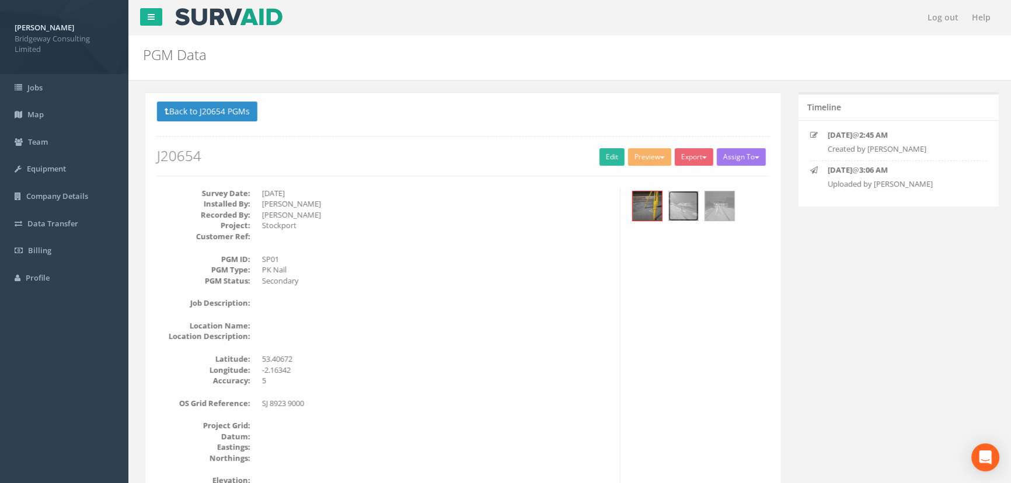
click at [677, 208] on img at bounding box center [681, 205] width 29 height 29
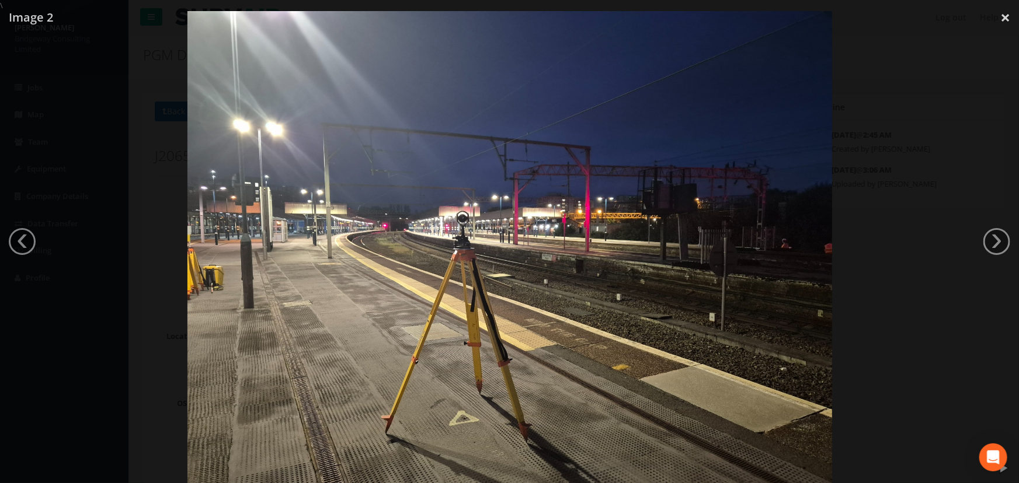
click at [660, 270] on img at bounding box center [509, 252] width 644 height 483
click at [878, 115] on div at bounding box center [509, 252] width 1019 height 483
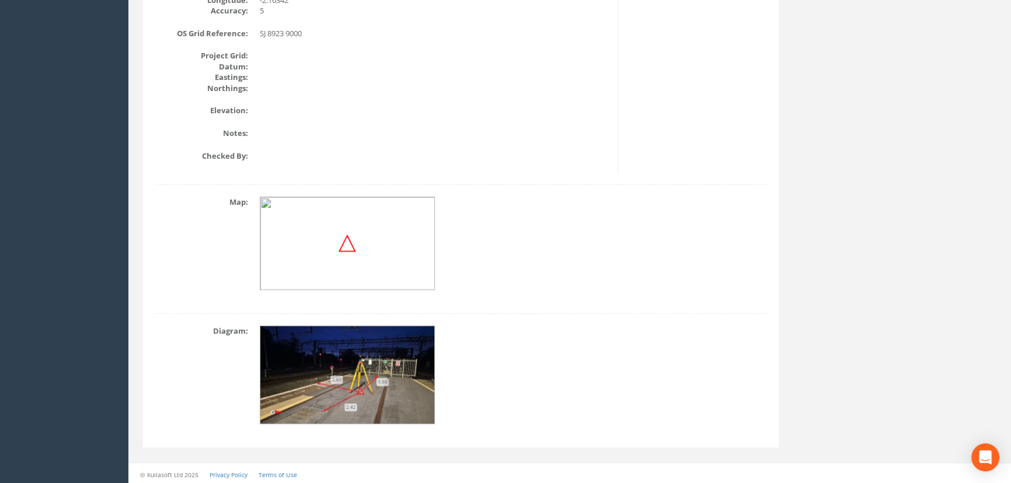
scroll to position [372, 0]
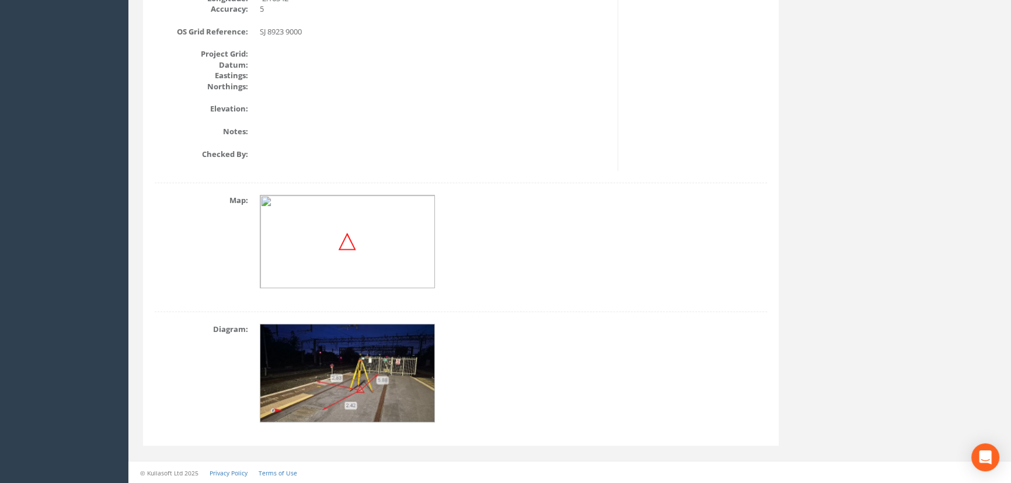
click at [382, 376] on img at bounding box center [347, 374] width 175 height 99
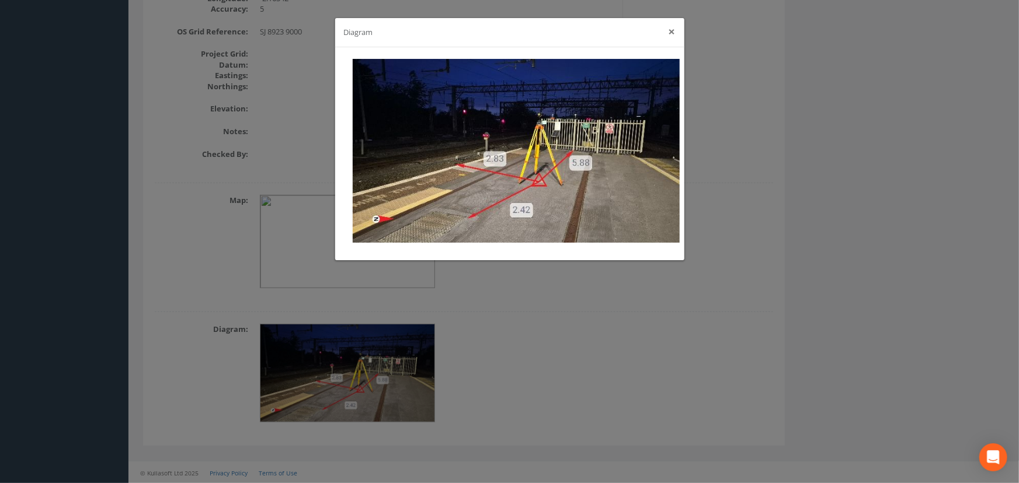
click at [671, 34] on button "×" at bounding box center [671, 32] width 7 height 12
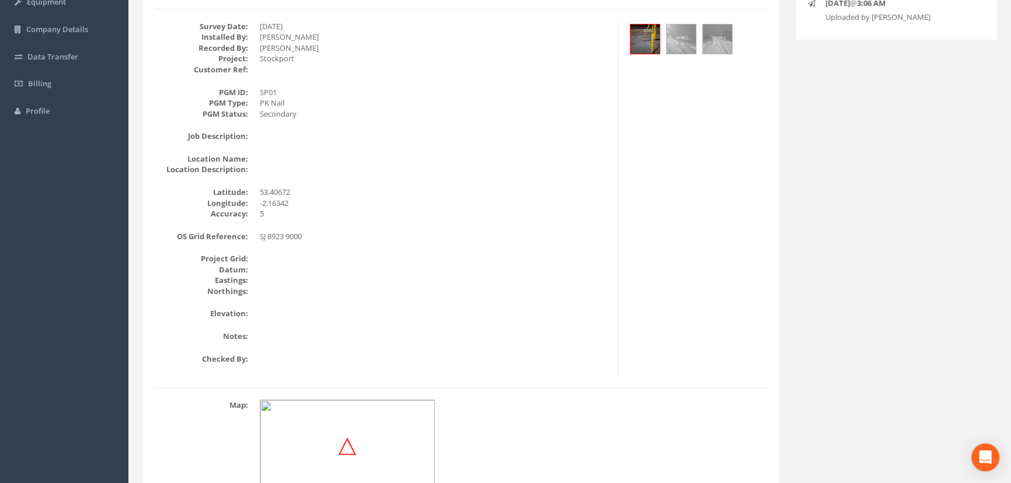
scroll to position [53, 0]
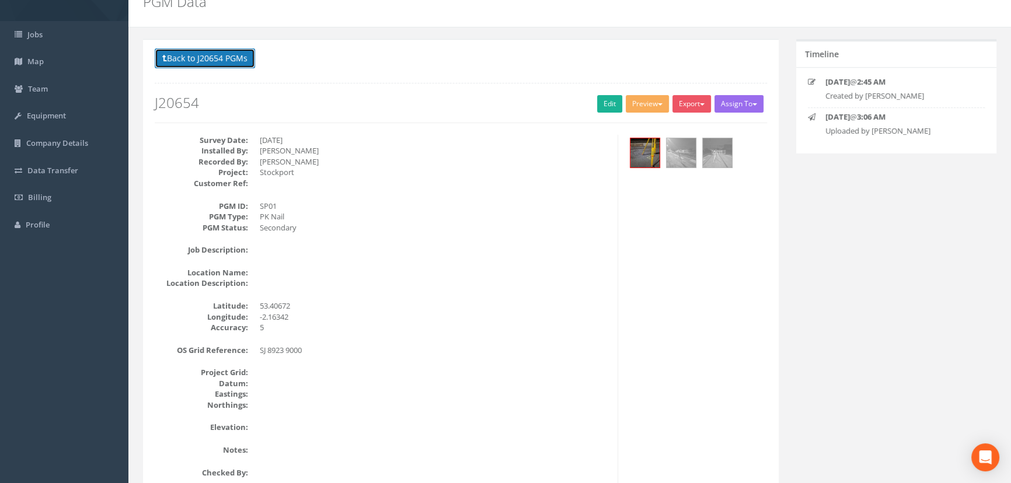
click at [241, 58] on button "Back to J20654 PGMs" at bounding box center [205, 58] width 100 height 20
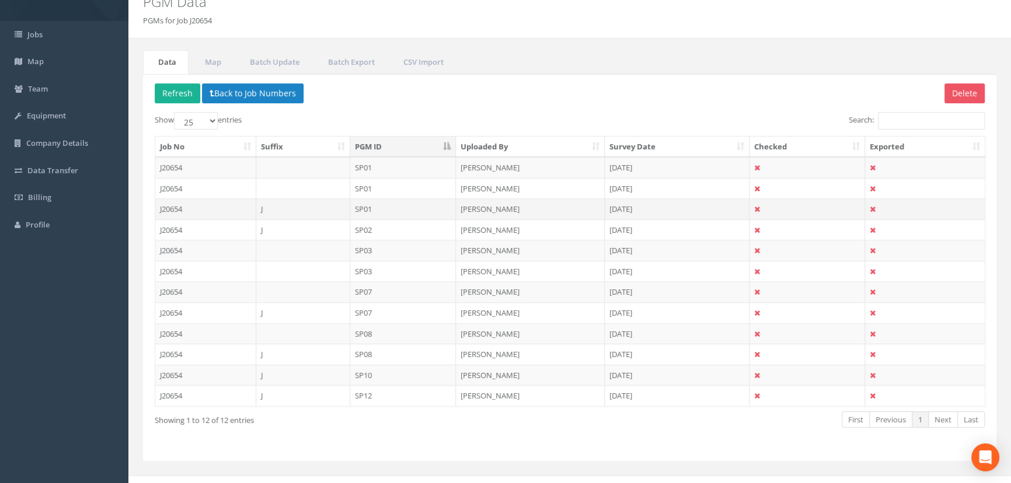
click at [511, 207] on td "[PERSON_NAME]" at bounding box center [530, 208] width 149 height 21
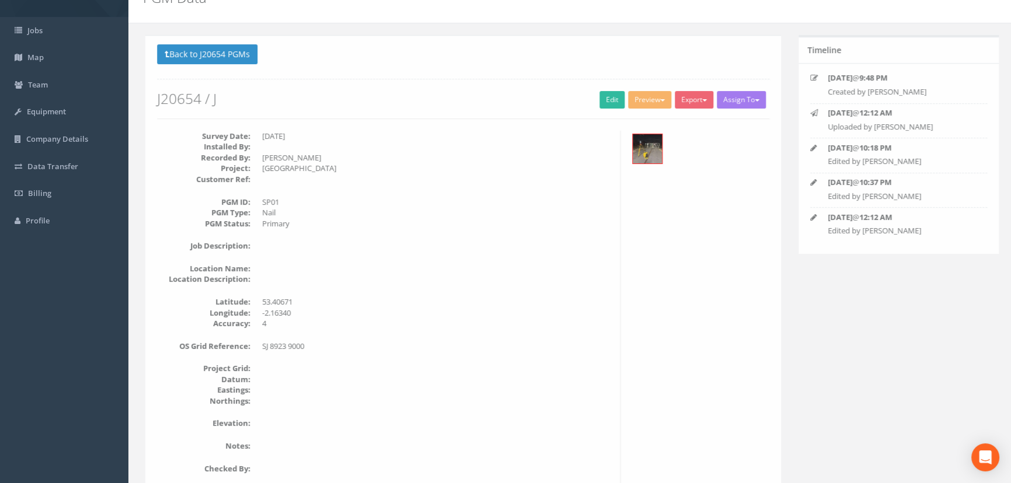
scroll to position [53, 0]
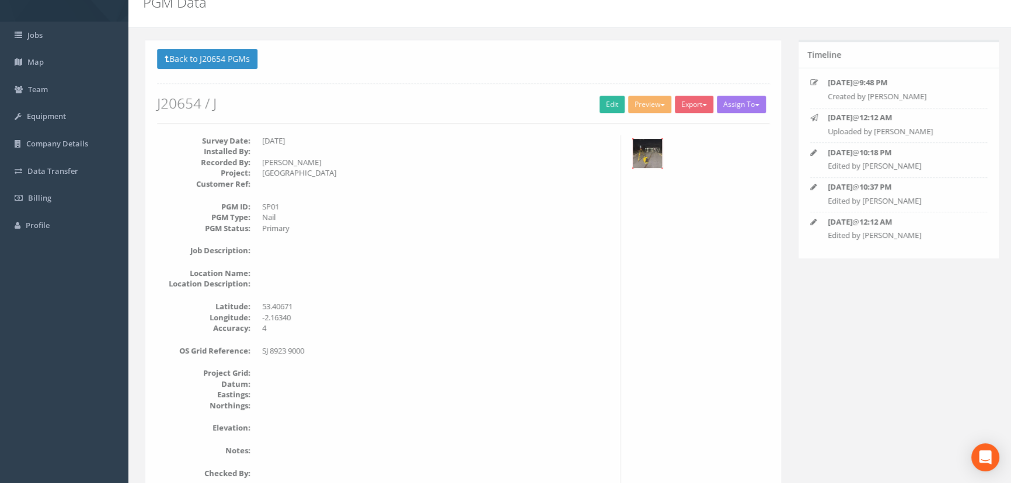
click at [650, 155] on img at bounding box center [644, 153] width 29 height 29
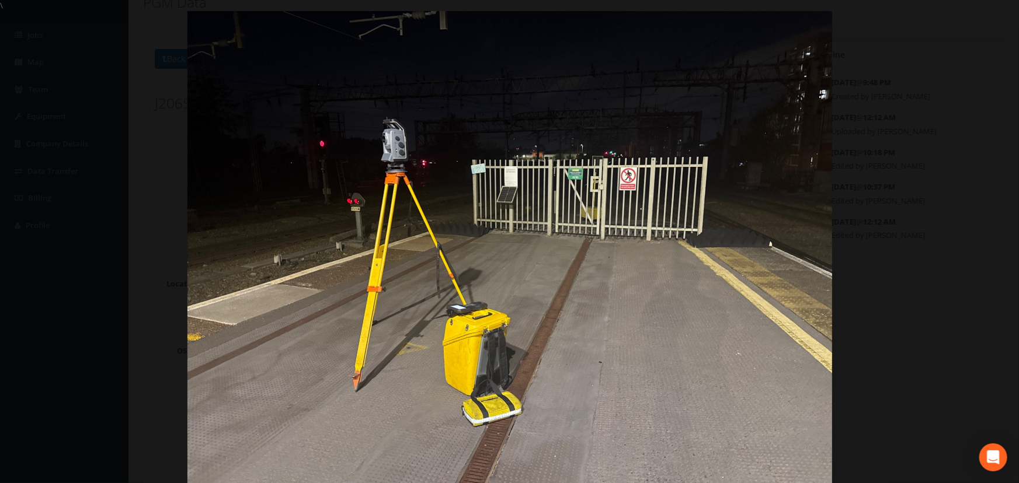
click at [702, 183] on img at bounding box center [509, 252] width 644 height 483
click at [964, 223] on div at bounding box center [509, 252] width 1019 height 483
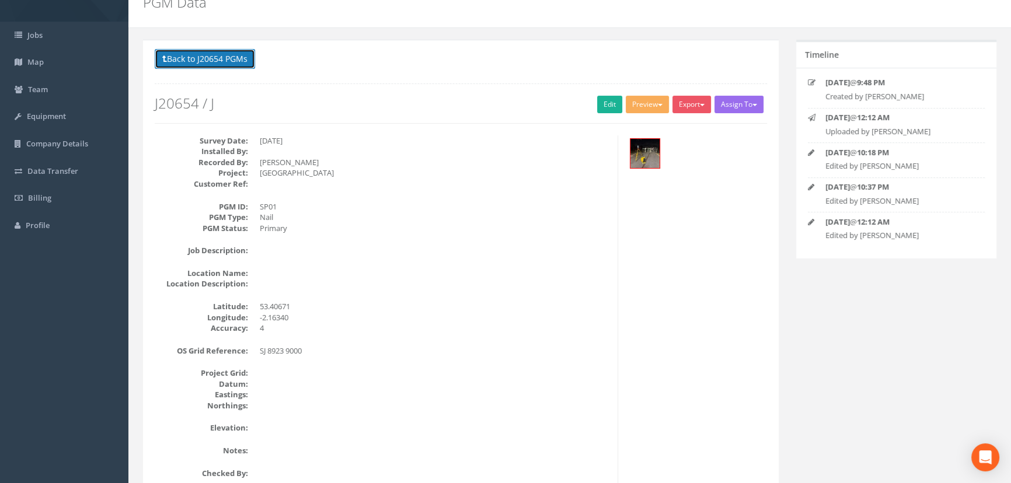
click at [210, 62] on button "Back to J20654 PGMs" at bounding box center [205, 59] width 100 height 20
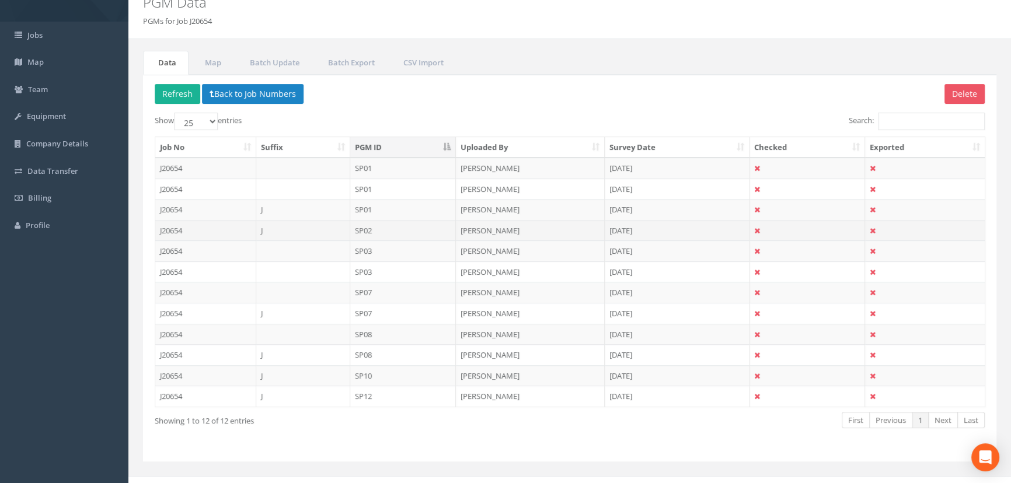
click at [409, 230] on td "SP02" at bounding box center [403, 230] width 106 height 21
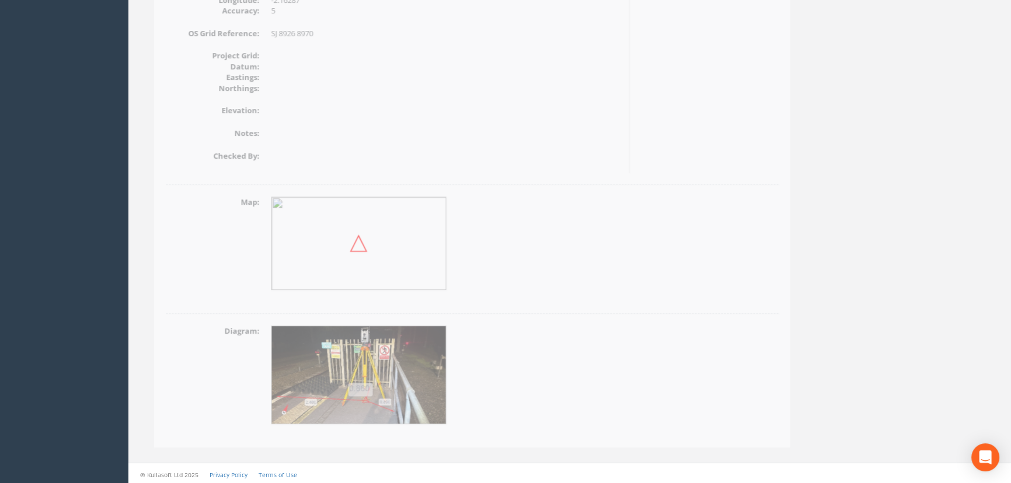
scroll to position [372, 0]
click at [332, 355] on img at bounding box center [347, 374] width 175 height 99
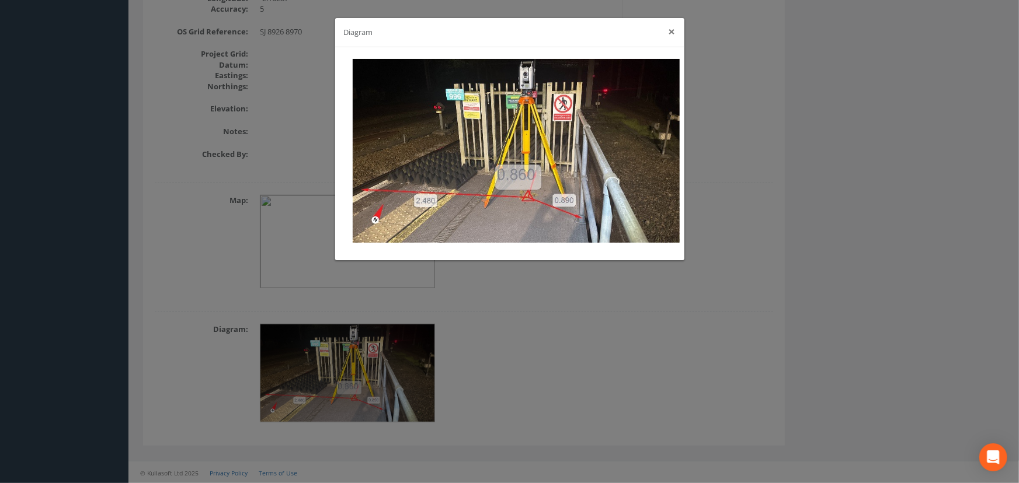
click at [670, 29] on button "×" at bounding box center [671, 32] width 7 height 12
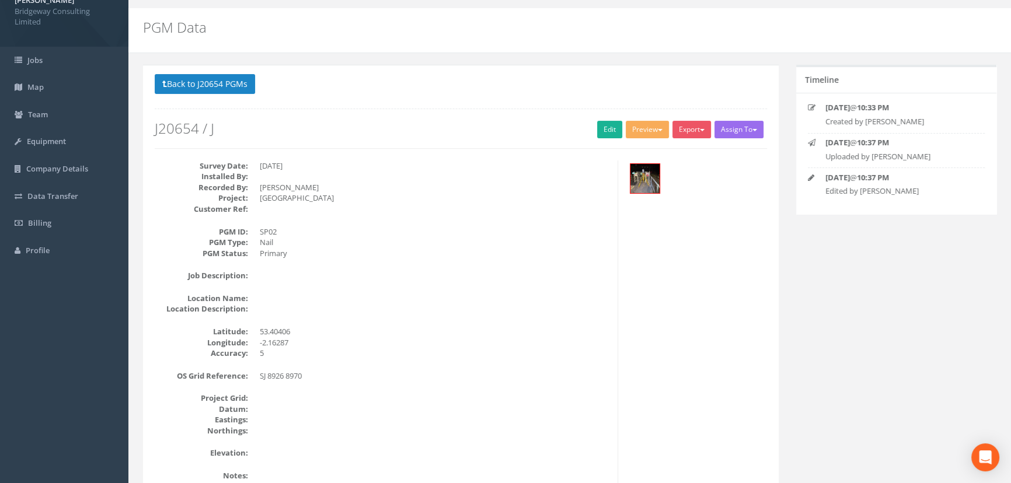
scroll to position [0, 0]
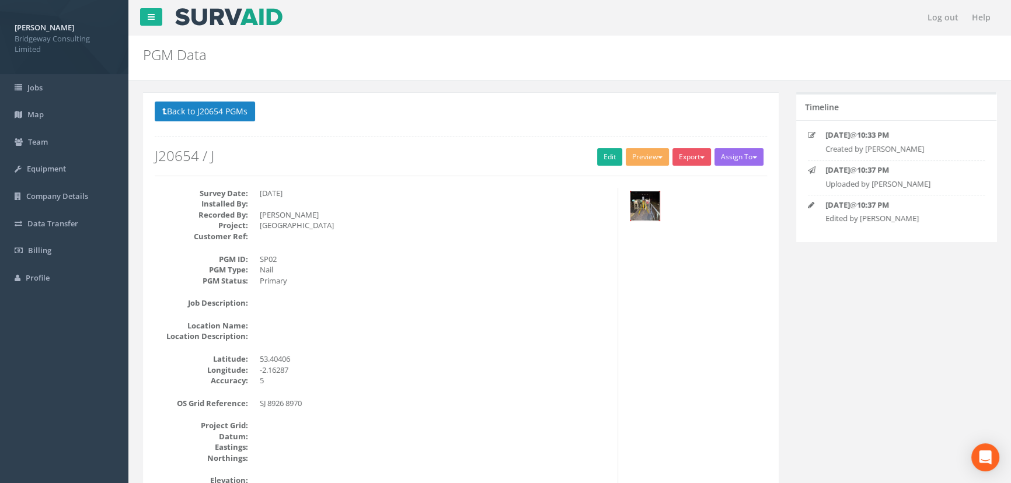
click at [651, 209] on img at bounding box center [644, 205] width 29 height 29
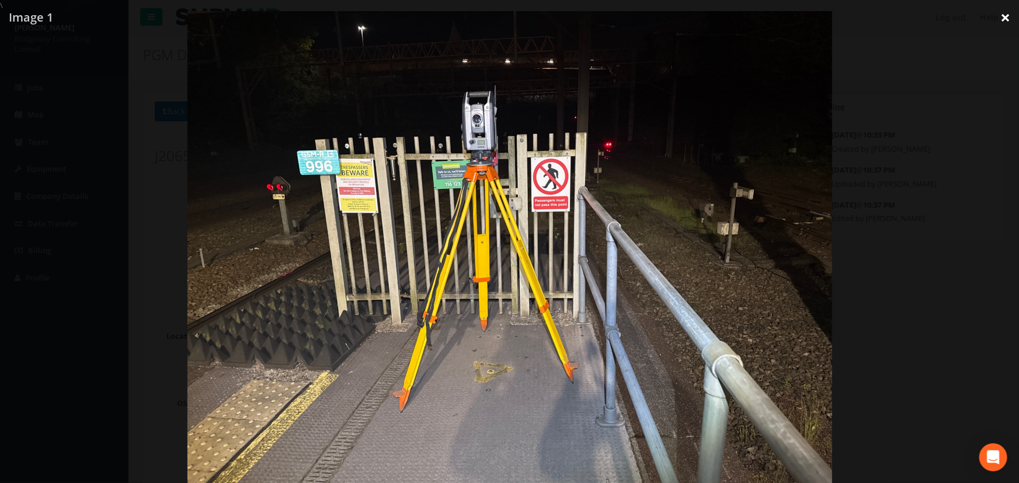
click at [1003, 17] on link "×" at bounding box center [1004, 17] width 27 height 35
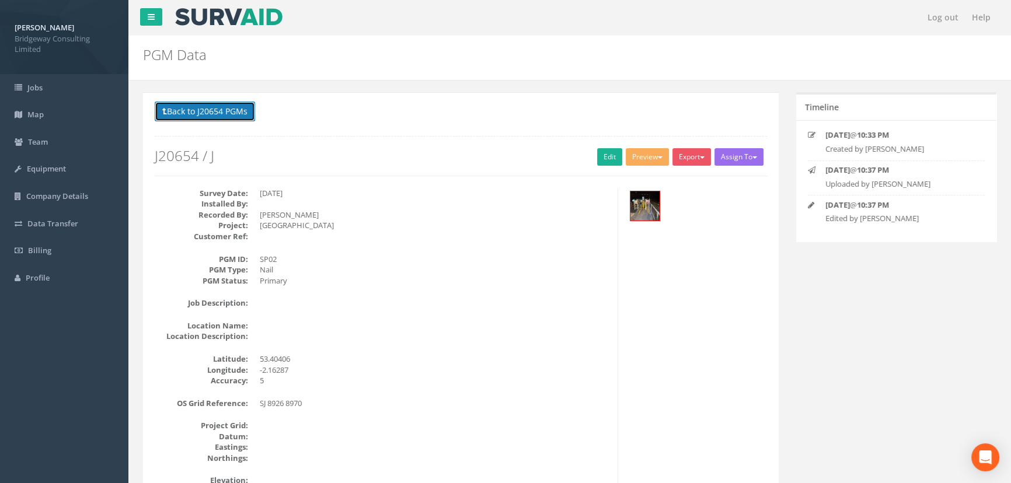
click at [229, 115] on button "Back to J20654 PGMs" at bounding box center [205, 112] width 100 height 20
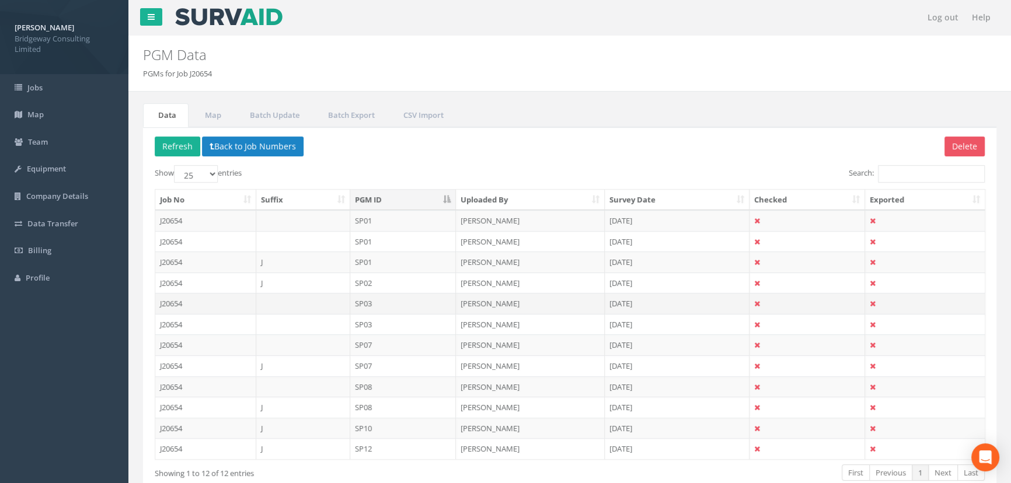
click at [378, 306] on td "SP03" at bounding box center [403, 303] width 106 height 21
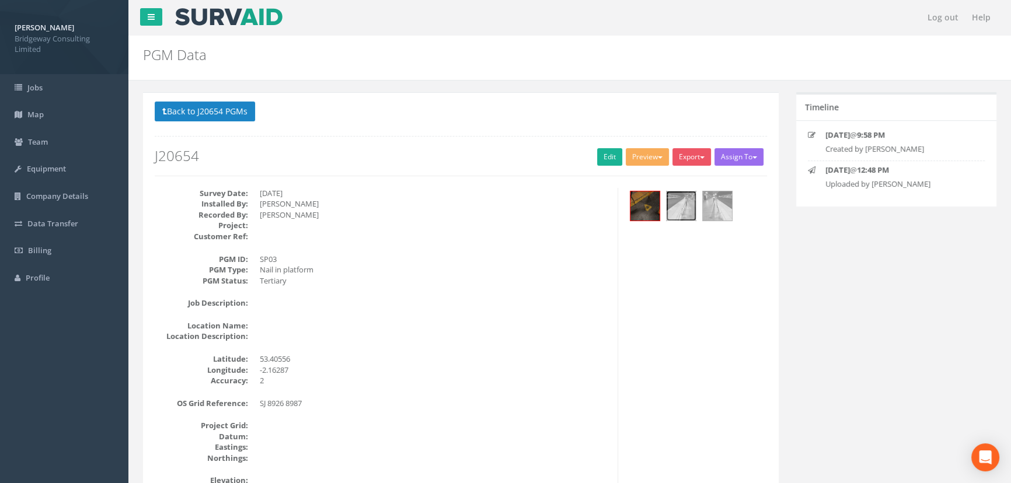
click at [689, 210] on img at bounding box center [681, 205] width 29 height 29
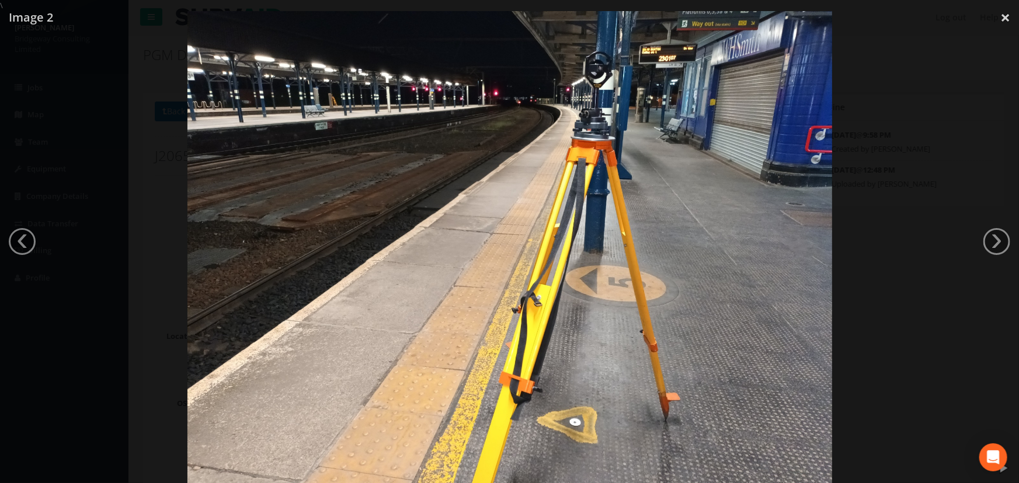
click at [749, 287] on img at bounding box center [509, 252] width 644 height 483
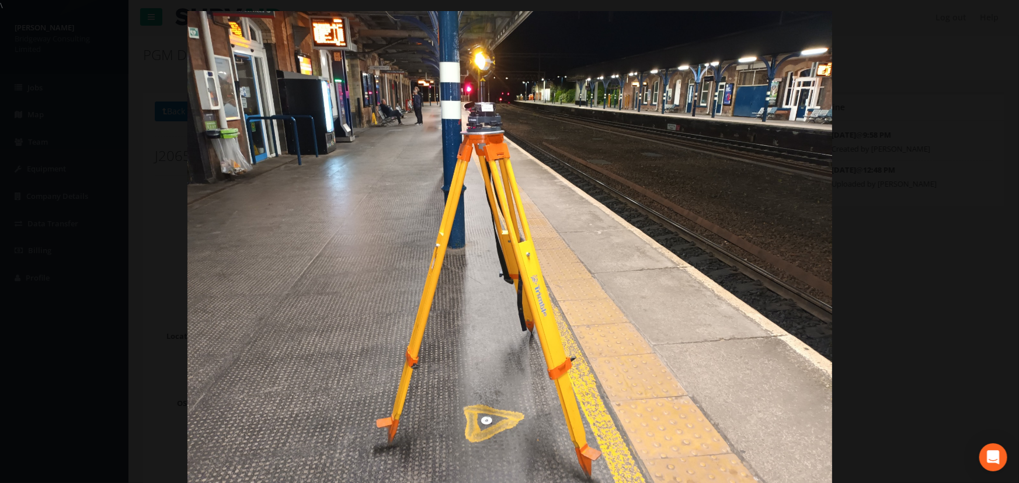
click at [915, 170] on div at bounding box center [509, 252] width 1019 height 483
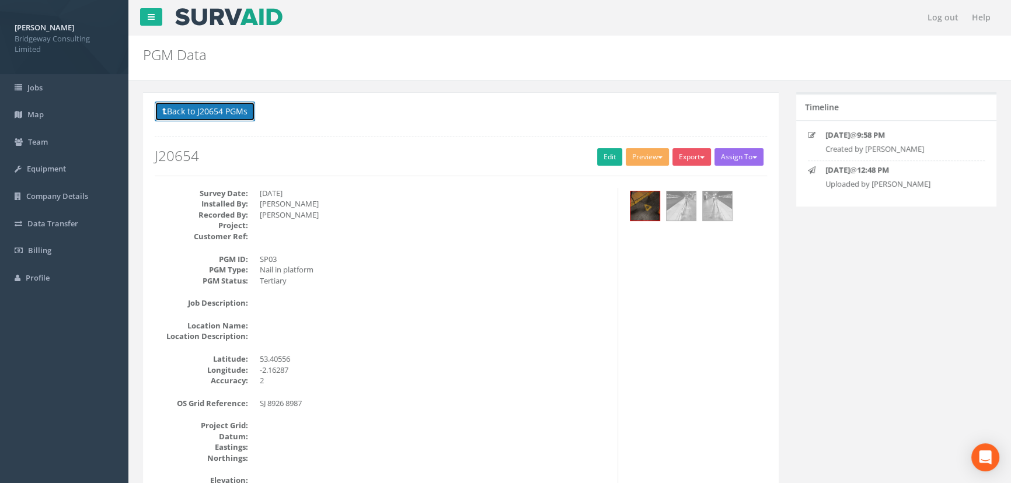
click at [223, 109] on button "Back to J20654 PGMs" at bounding box center [205, 112] width 100 height 20
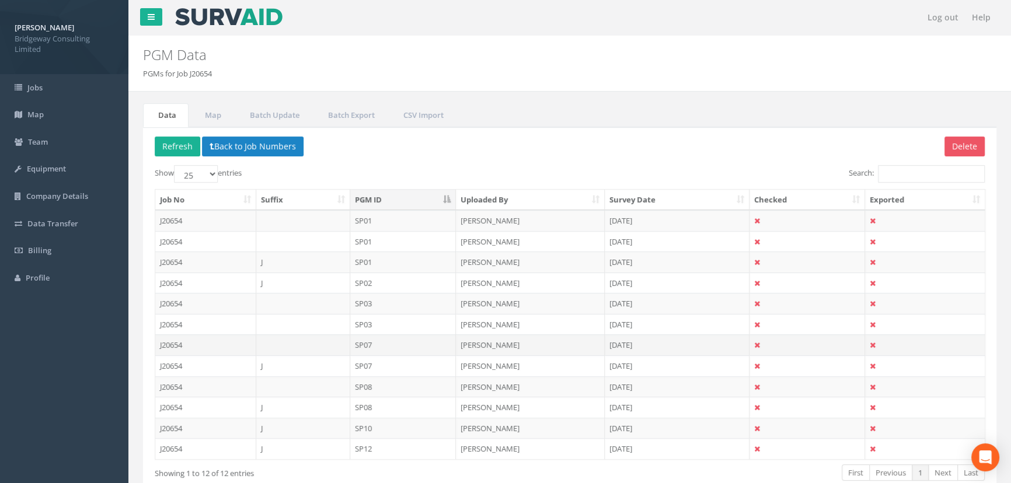
click at [379, 343] on td "SP07" at bounding box center [403, 344] width 106 height 21
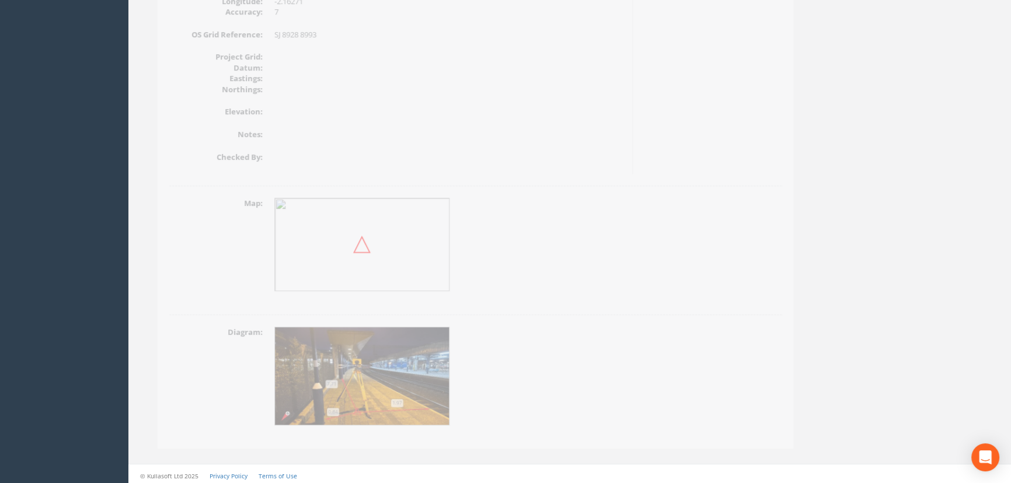
scroll to position [372, 0]
click at [360, 364] on img at bounding box center [347, 374] width 175 height 99
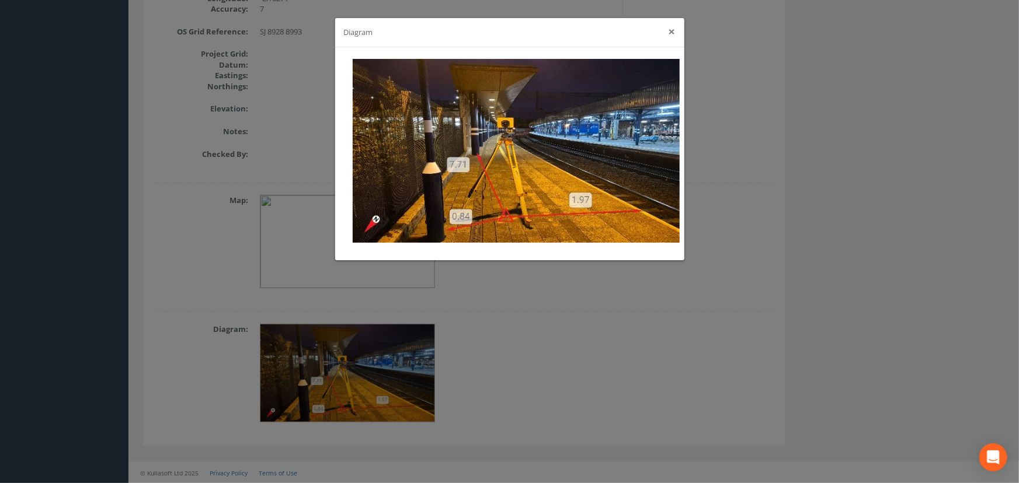
click at [673, 33] on button "×" at bounding box center [671, 32] width 7 height 12
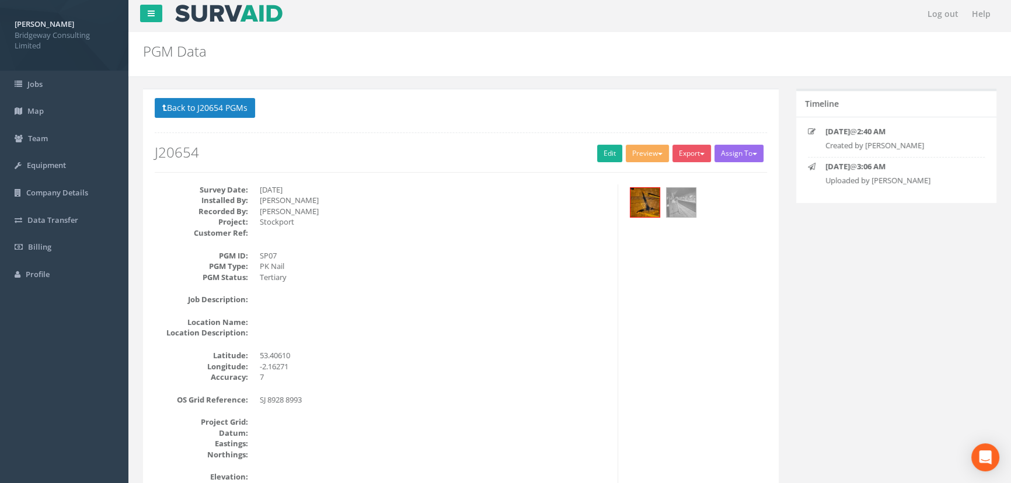
scroll to position [0, 0]
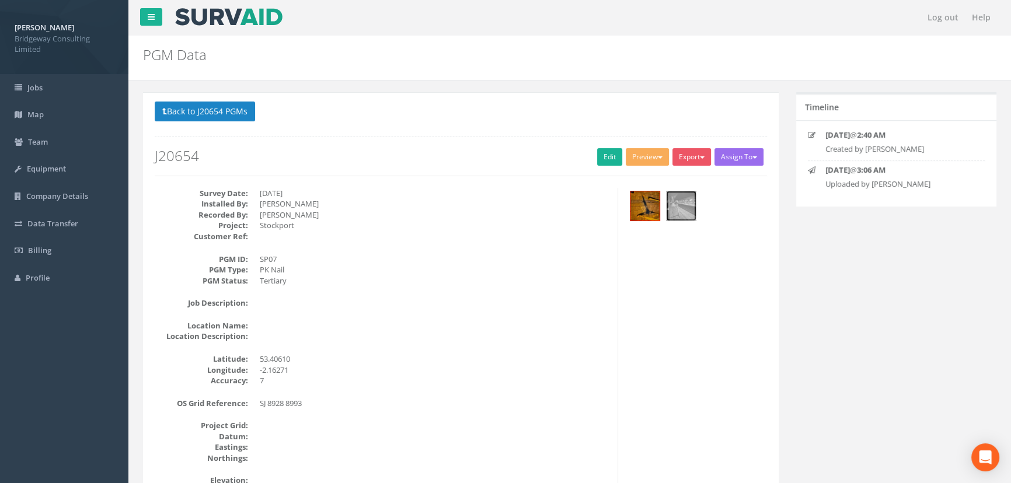
click at [686, 209] on img at bounding box center [681, 205] width 29 height 29
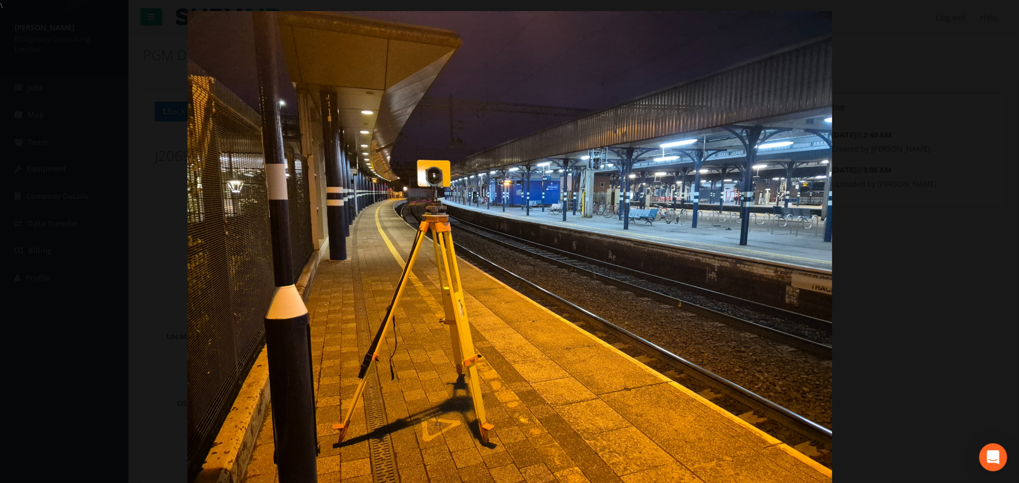
click at [449, 252] on img at bounding box center [509, 252] width 644 height 483
click at [946, 232] on div at bounding box center [509, 252] width 1019 height 483
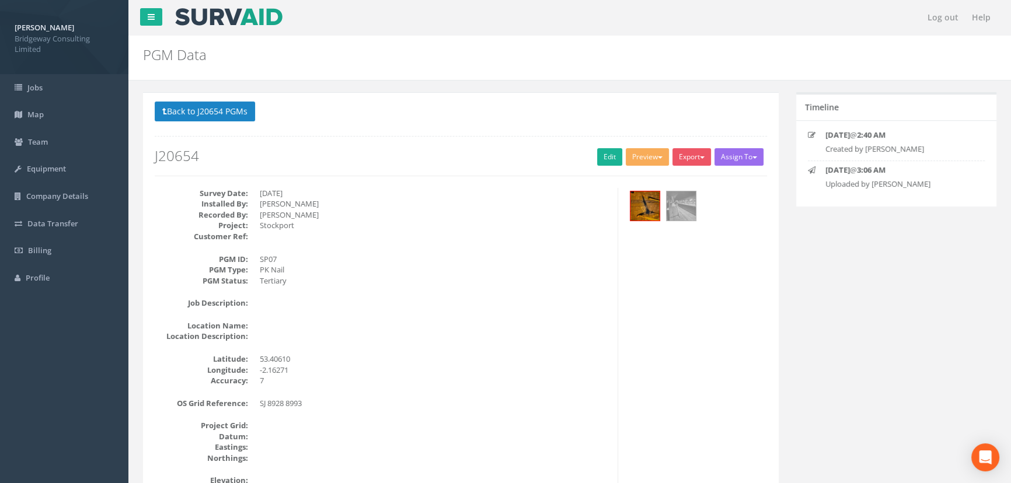
click at [160, 89] on div "Data Map Batch Update Batch Export CSV Import Delete Refresh Back to Job Number…" at bounding box center [569, 468] width 865 height 775
click at [198, 111] on button "Back to J20654 PGMs" at bounding box center [205, 112] width 100 height 20
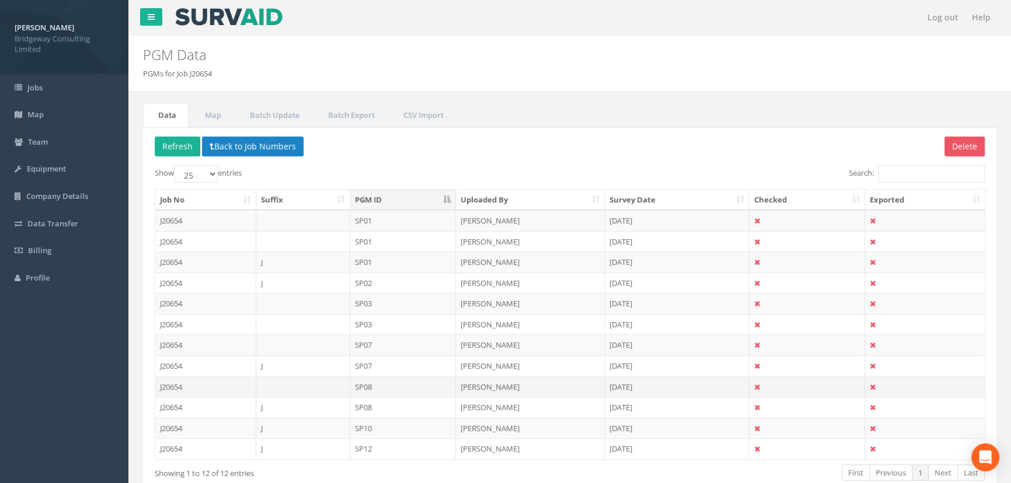
click at [416, 385] on td "SP08" at bounding box center [403, 386] width 106 height 21
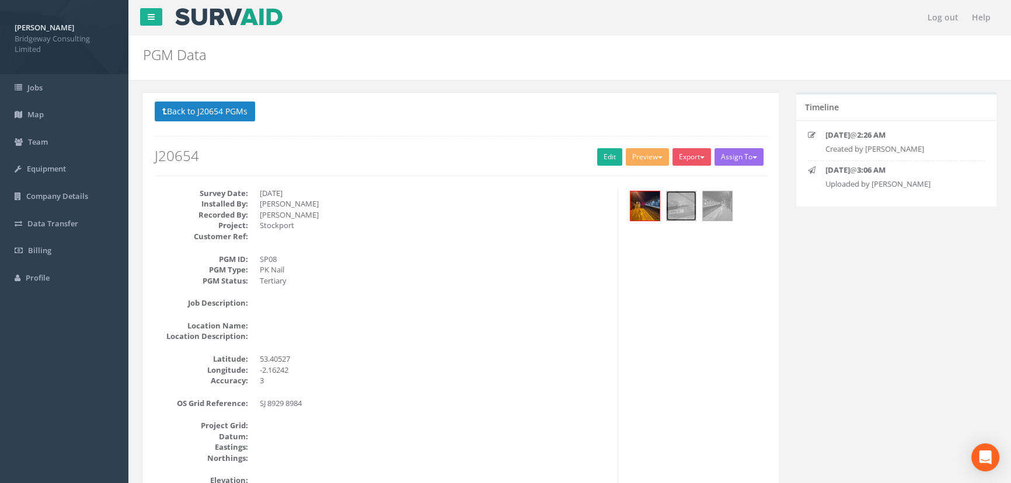
click at [674, 210] on img at bounding box center [681, 205] width 29 height 29
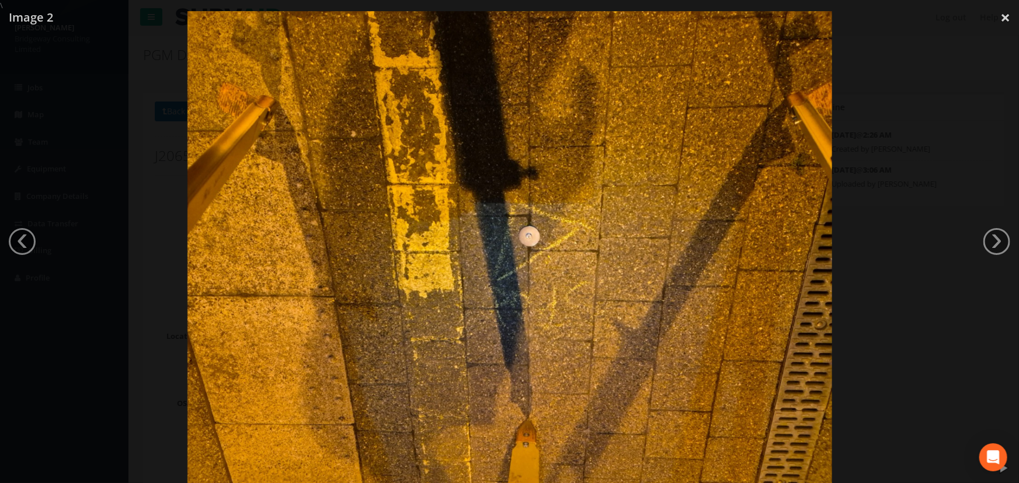
click at [711, 257] on img at bounding box center [509, 252] width 644 height 483
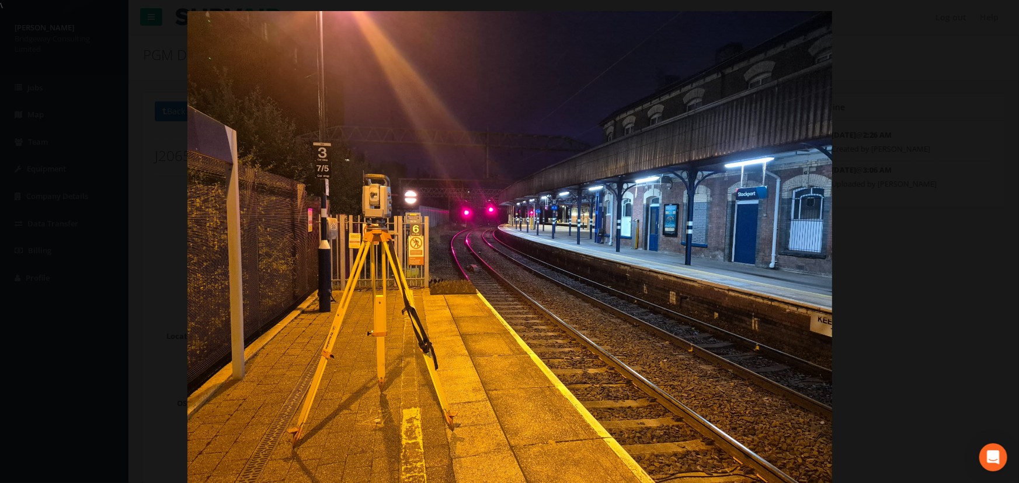
click at [954, 190] on div at bounding box center [509, 252] width 1019 height 483
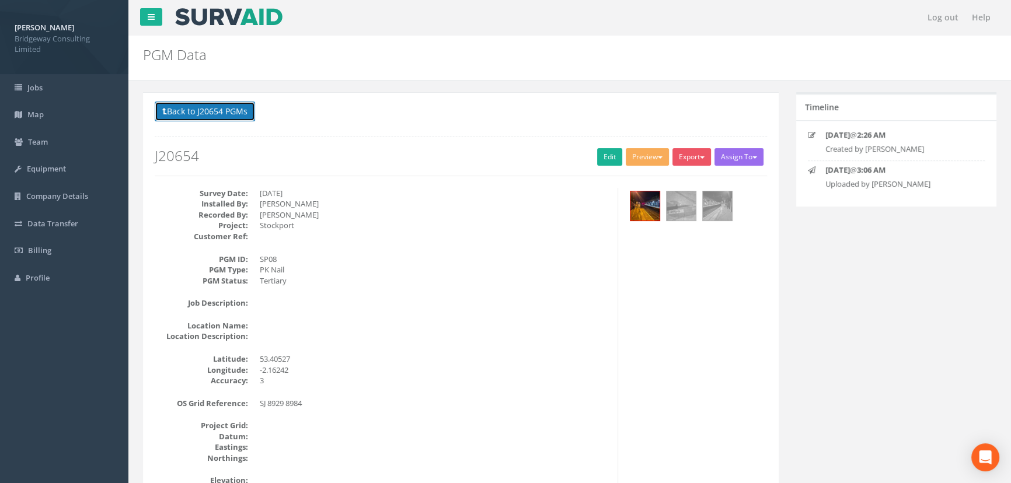
click at [229, 115] on button "Back to J20654 PGMs" at bounding box center [205, 112] width 100 height 20
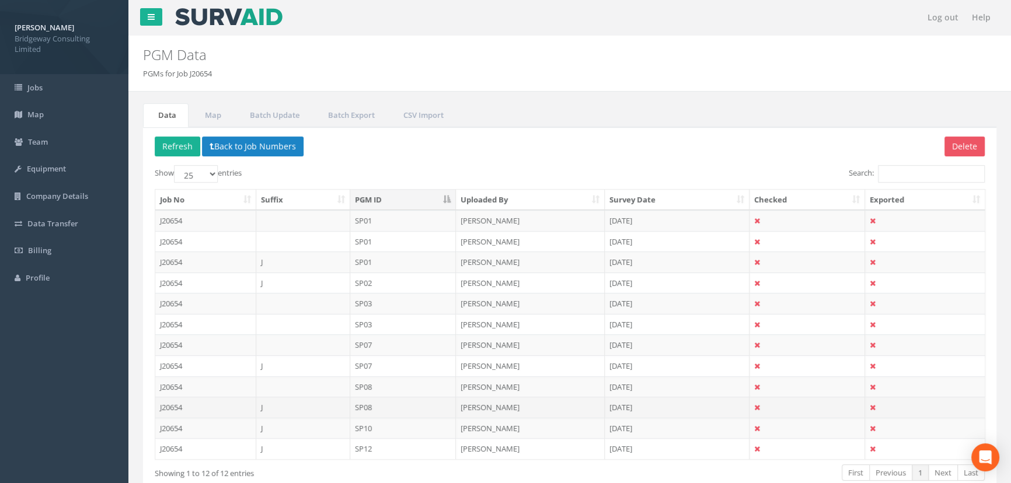
click at [372, 403] on td "SP08" at bounding box center [403, 407] width 106 height 21
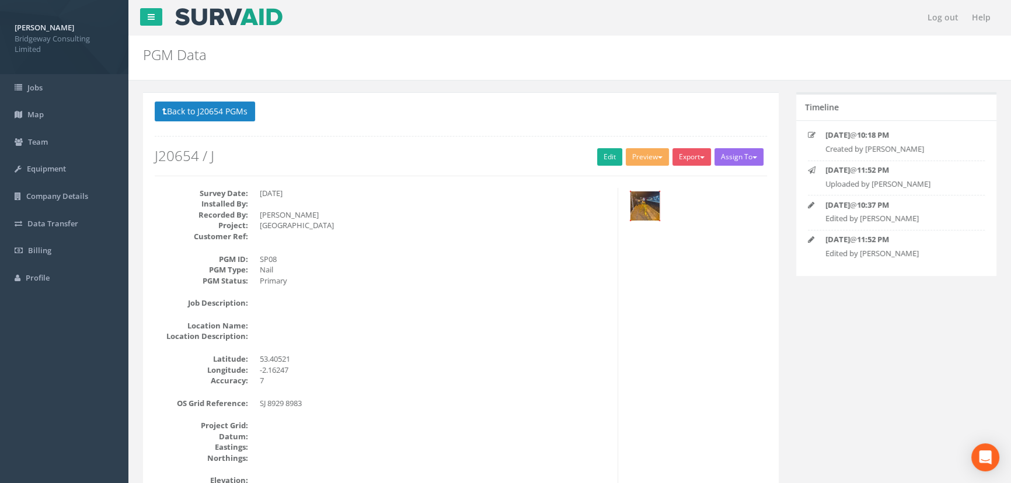
click at [635, 212] on img at bounding box center [644, 205] width 29 height 29
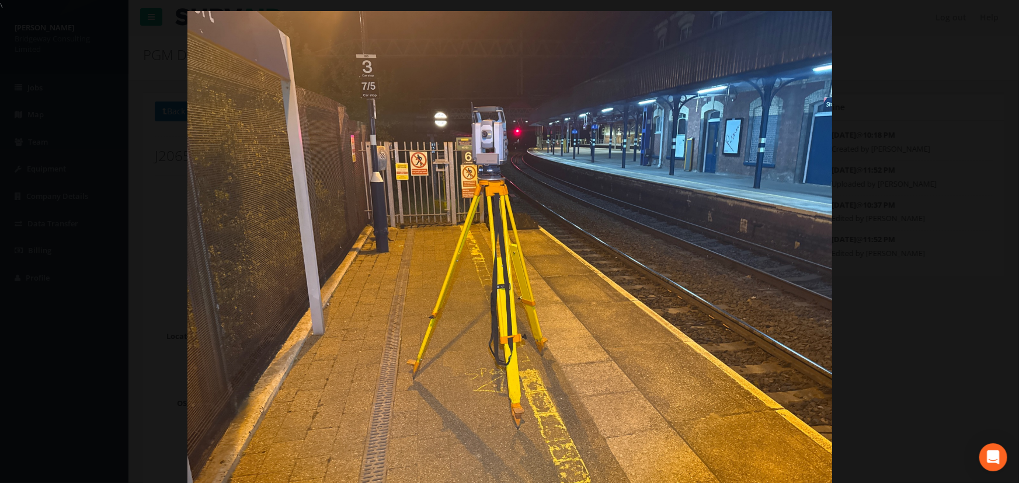
click at [890, 131] on div at bounding box center [509, 252] width 1019 height 483
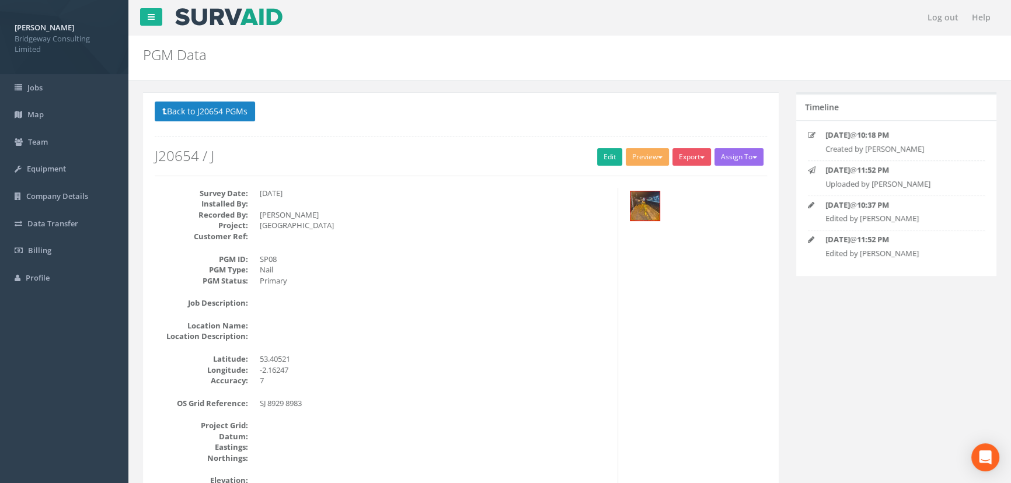
click at [207, 96] on div "Back to J20654 PGMs Back to Map Assign To No Companies Added Export Bridgeway N…" at bounding box center [461, 455] width 636 height 726
click at [207, 105] on button "Back to J20654 PGMs" at bounding box center [205, 112] width 100 height 20
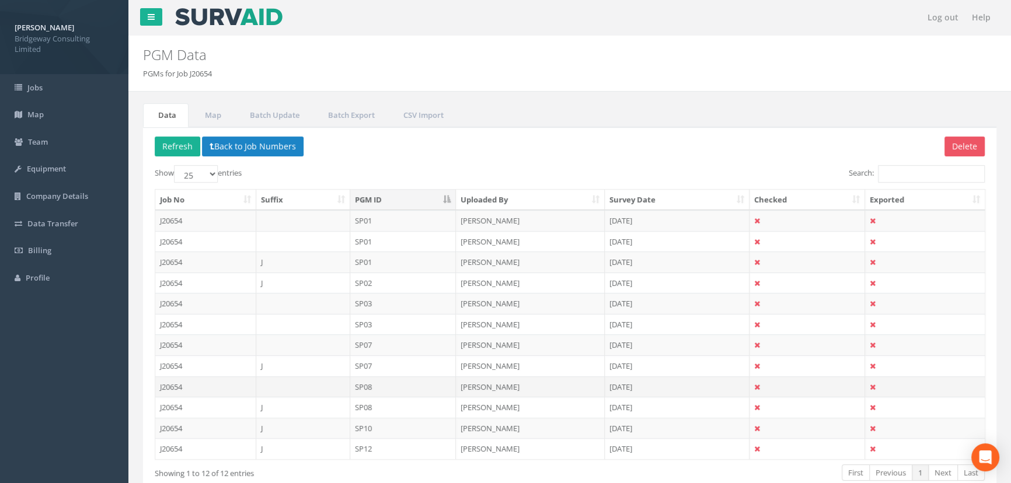
click at [402, 381] on td "SP08" at bounding box center [403, 386] width 106 height 21
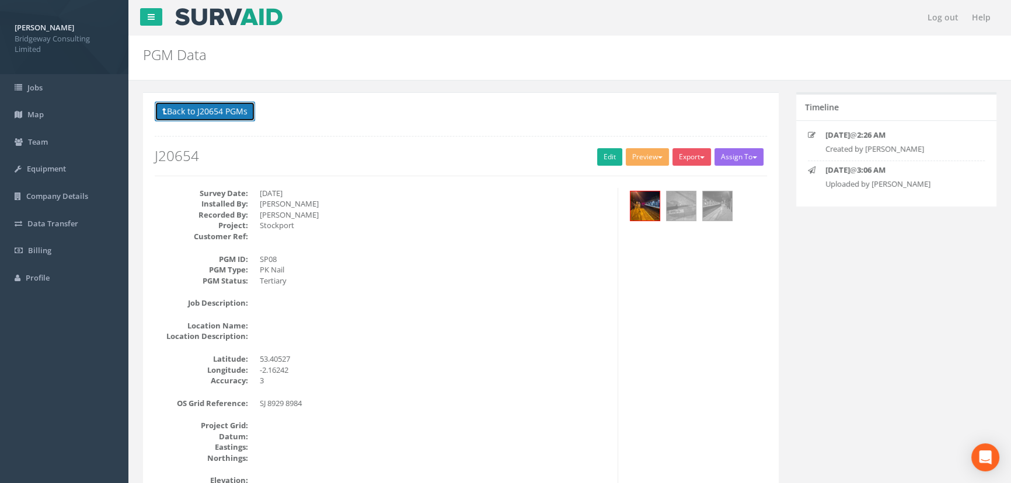
click at [222, 111] on button "Back to J20654 PGMs" at bounding box center [205, 112] width 100 height 20
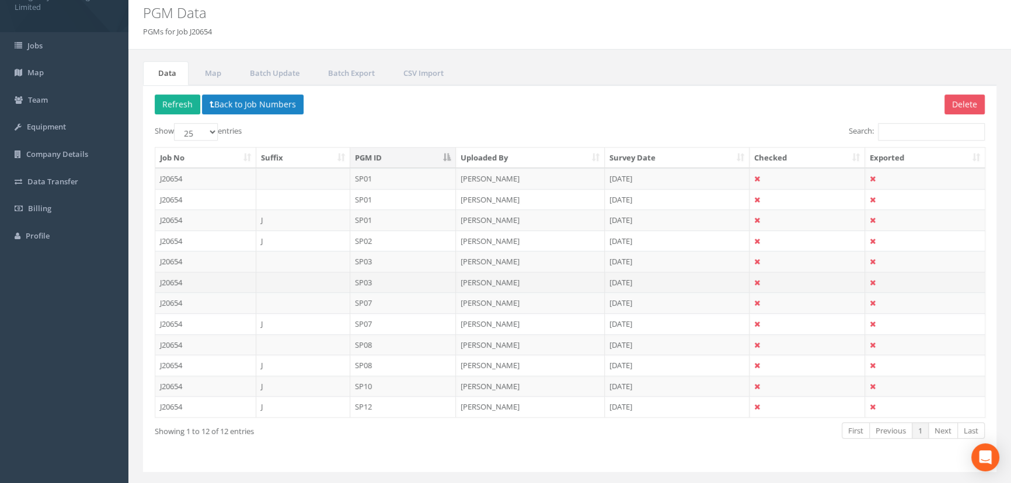
scroll to position [53, 0]
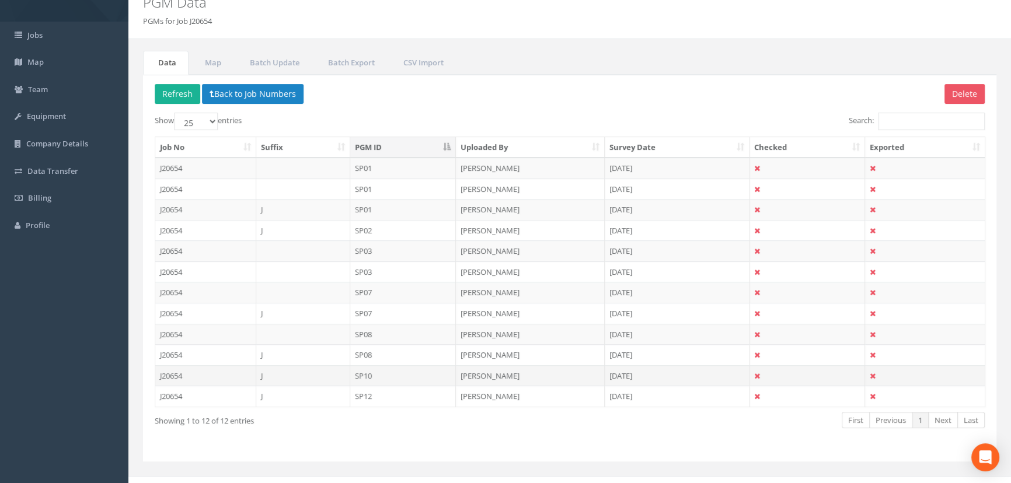
click at [475, 374] on td "[PERSON_NAME]" at bounding box center [530, 375] width 149 height 21
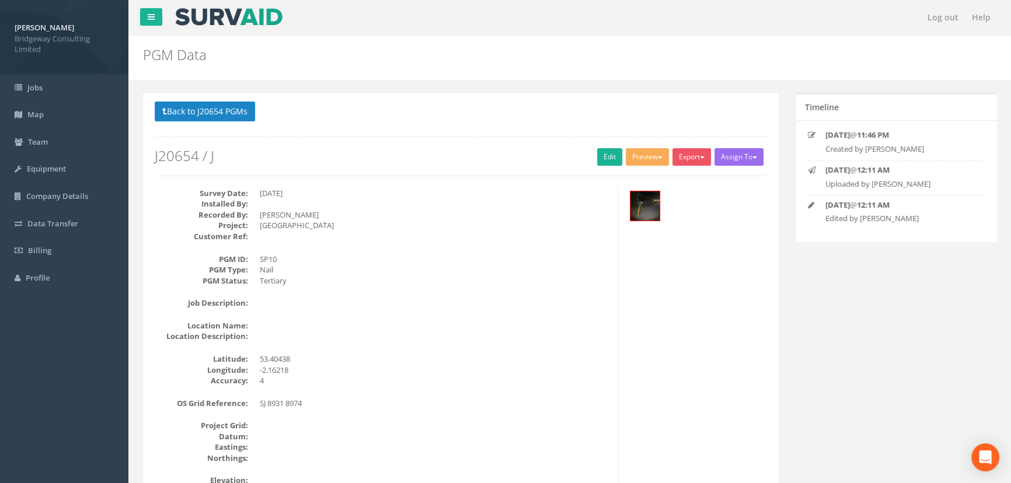
scroll to position [372, 0]
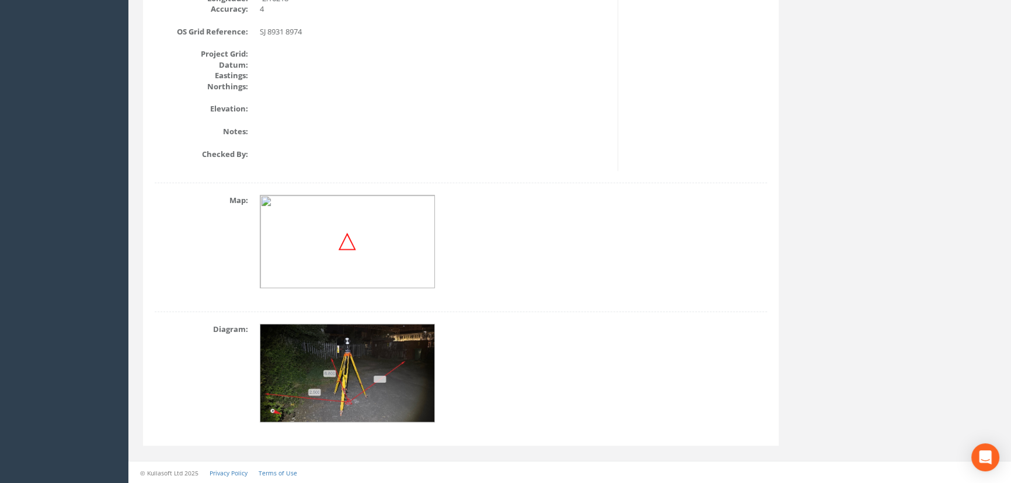
click at [347, 374] on img at bounding box center [347, 374] width 175 height 99
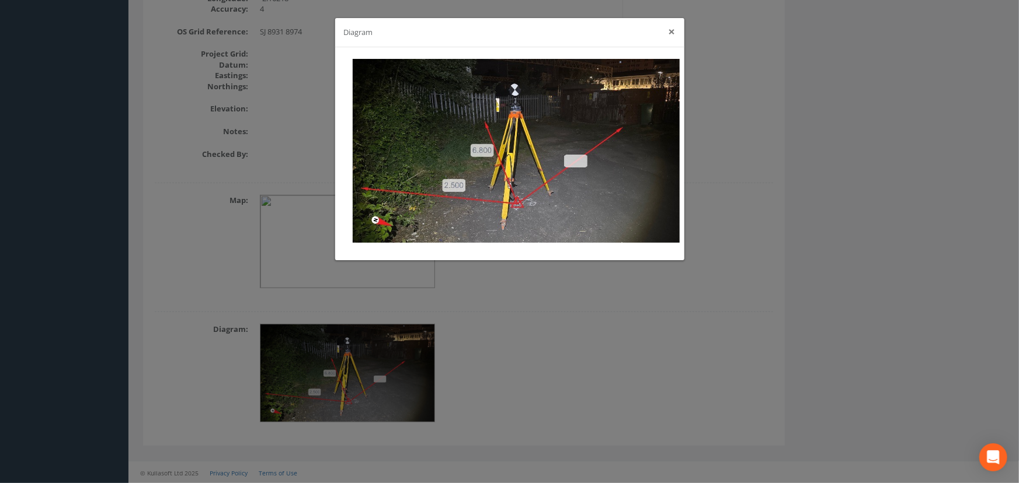
click at [674, 33] on button "×" at bounding box center [671, 32] width 7 height 12
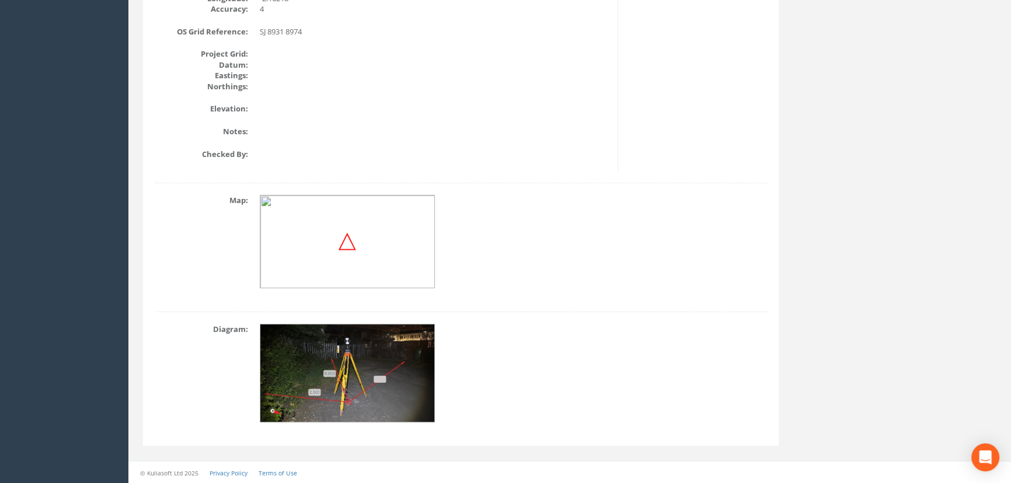
scroll to position [0, 0]
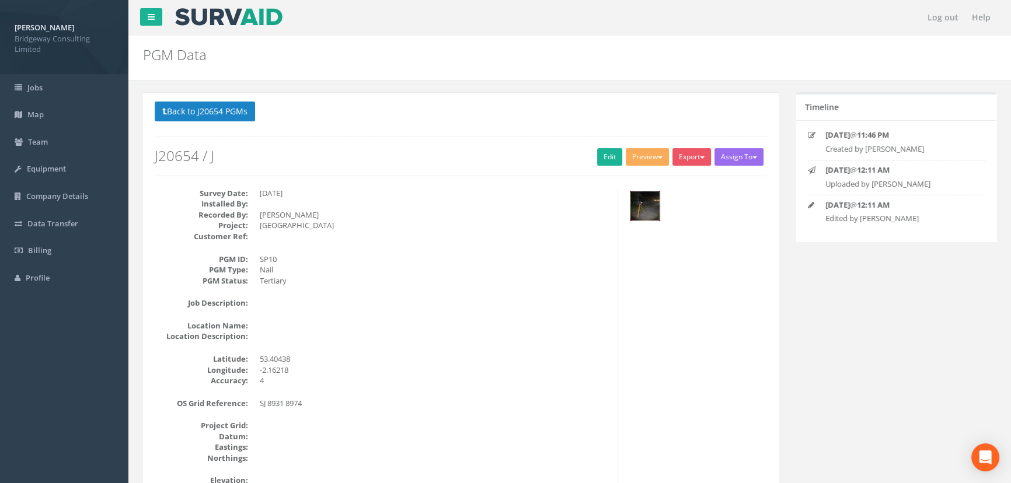
click at [647, 204] on img at bounding box center [644, 205] width 29 height 29
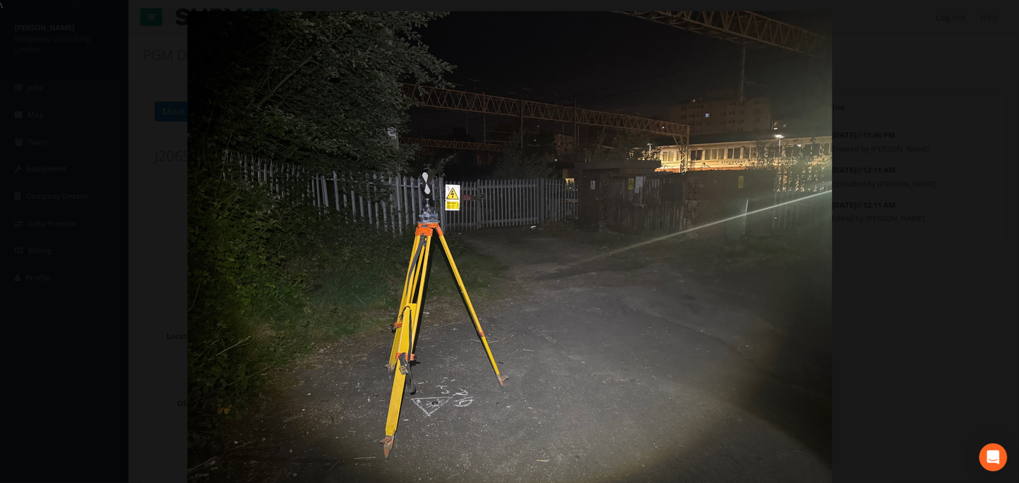
click at [602, 291] on img at bounding box center [509, 252] width 644 height 483
click at [79, 152] on div at bounding box center [509, 252] width 1019 height 483
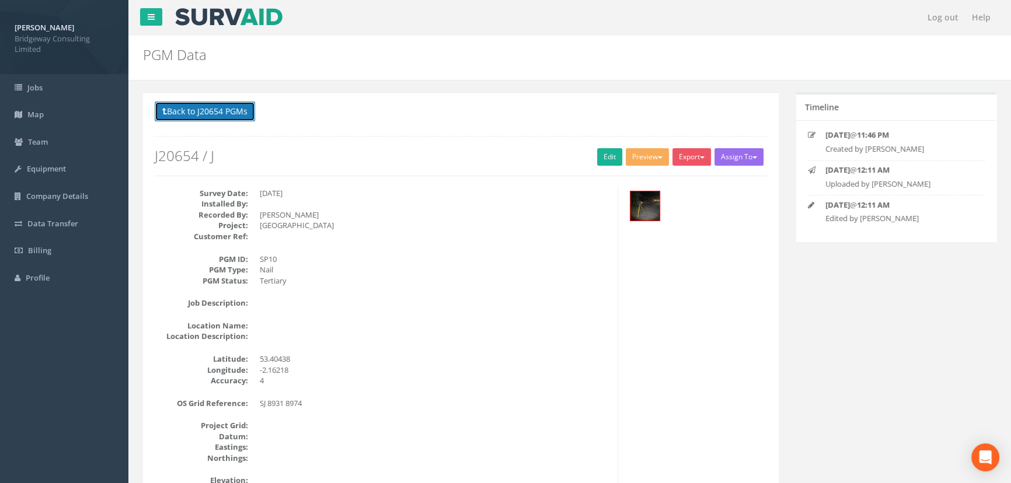
click at [229, 108] on button "Back to J20654 PGMs" at bounding box center [205, 112] width 100 height 20
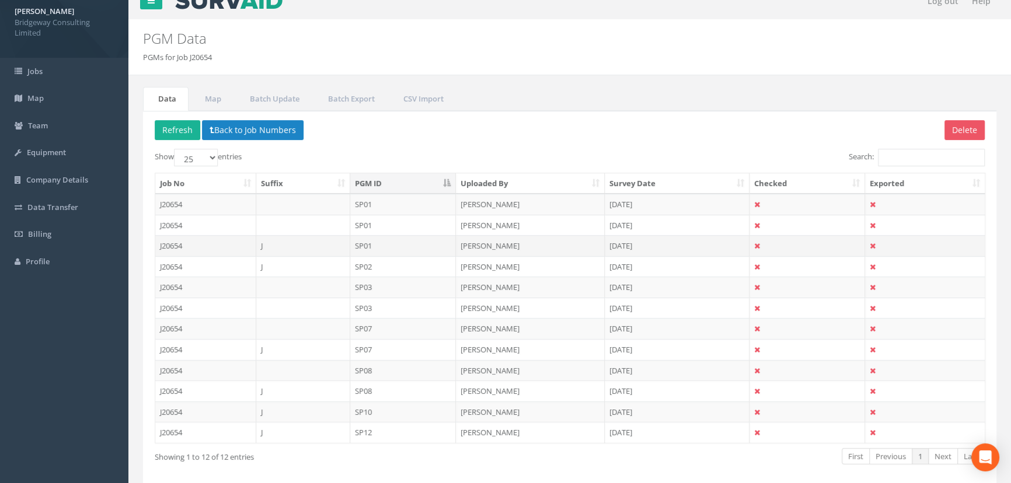
scroll to position [53, 0]
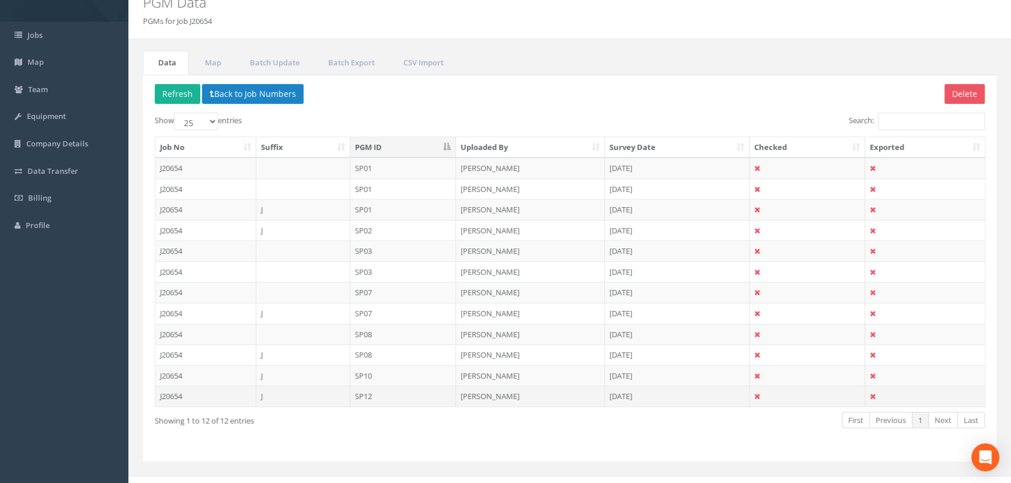
click at [368, 390] on td "SP12" at bounding box center [403, 396] width 106 height 21
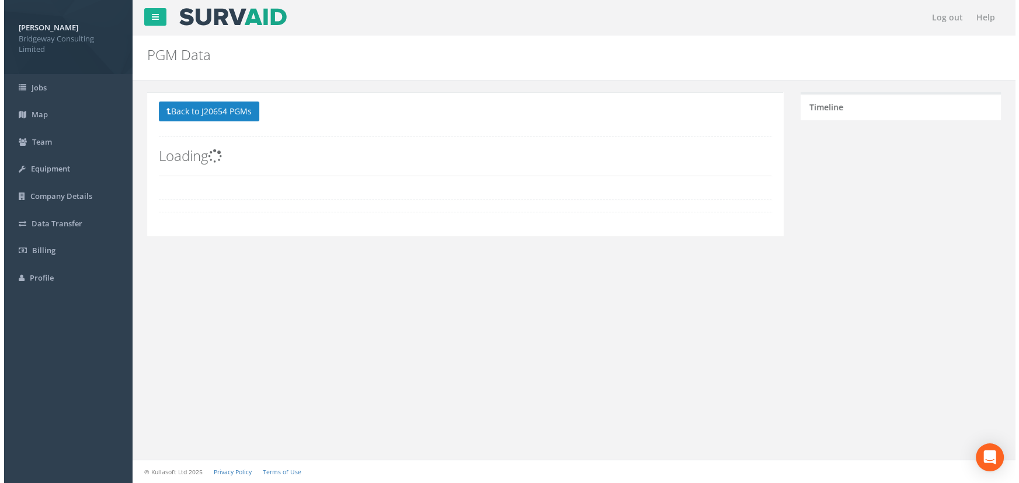
scroll to position [0, 0]
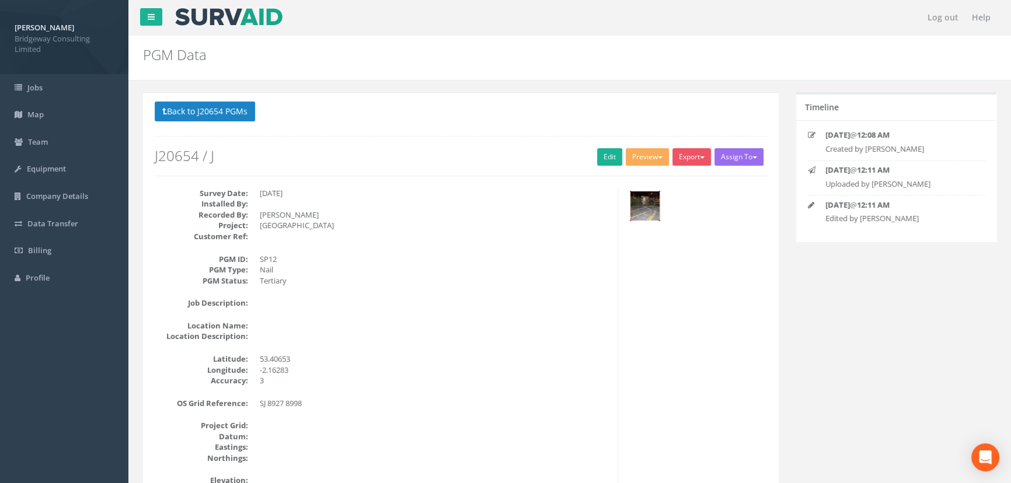
click at [642, 206] on img at bounding box center [644, 205] width 29 height 29
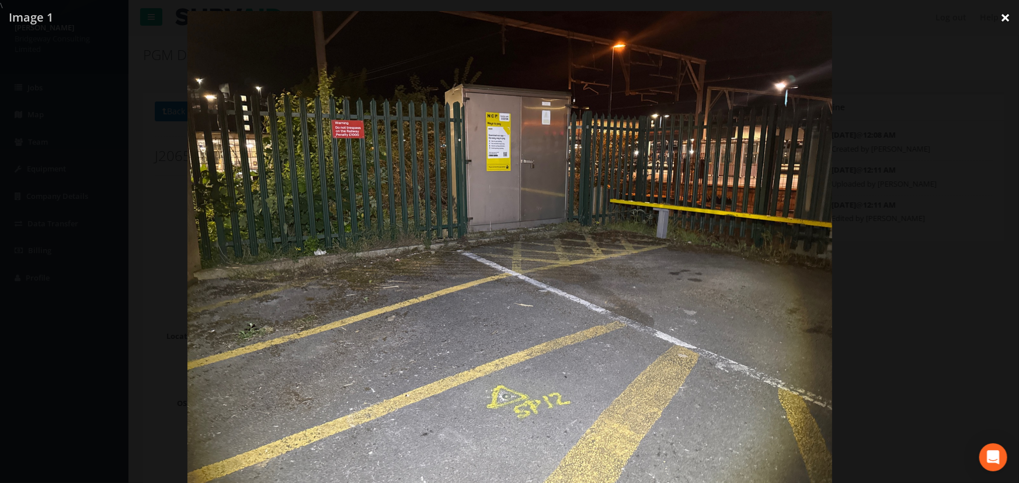
click at [1003, 18] on link "×" at bounding box center [1004, 17] width 27 height 35
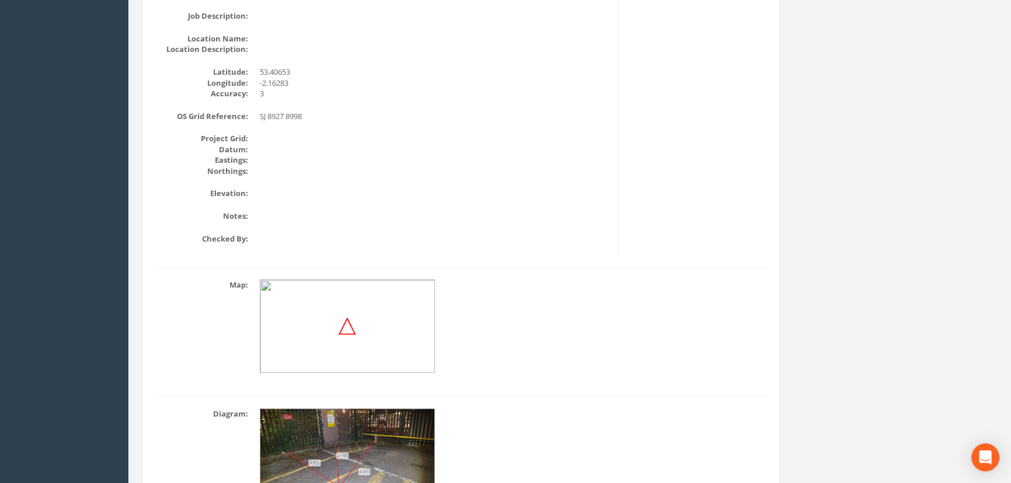
scroll to position [372, 0]
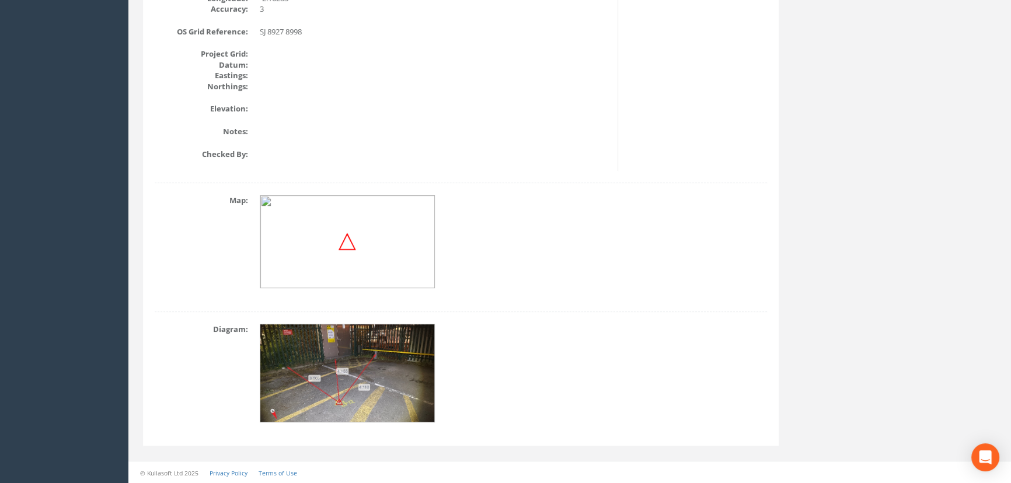
click at [358, 376] on img at bounding box center [347, 374] width 175 height 99
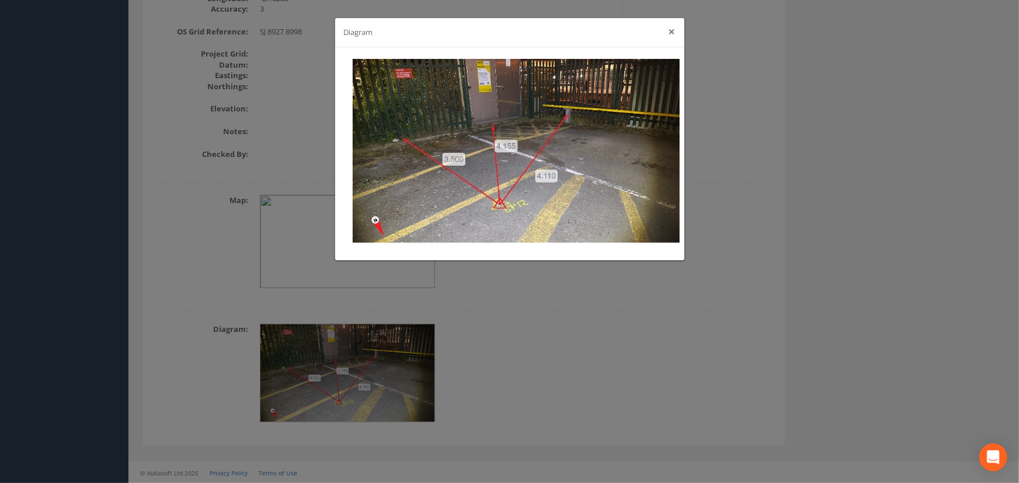
click at [671, 33] on button "×" at bounding box center [671, 32] width 7 height 12
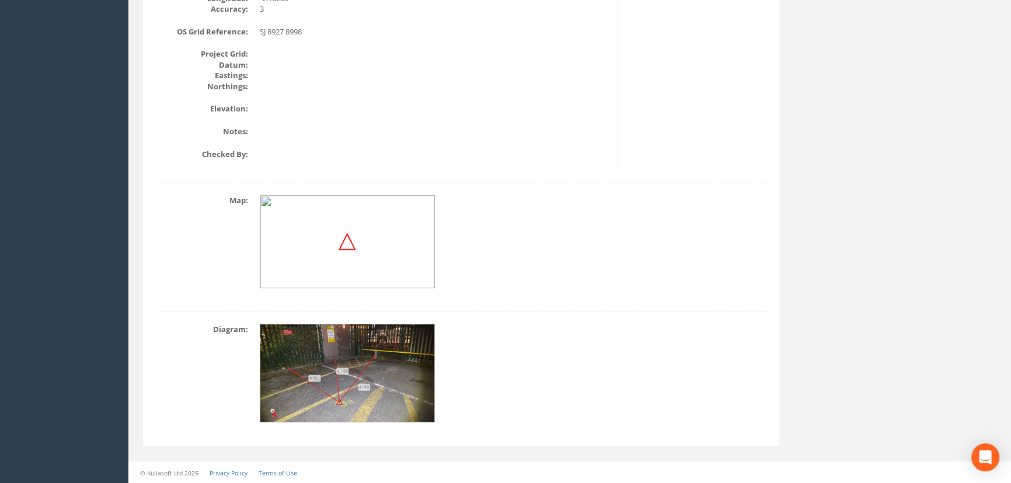
click at [315, 383] on img at bounding box center [347, 374] width 175 height 99
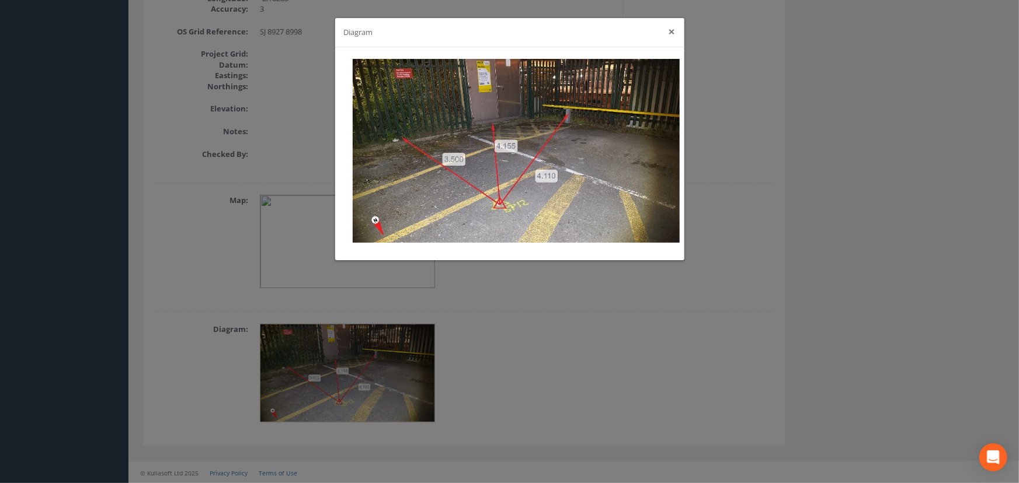
click at [670, 34] on button "×" at bounding box center [671, 32] width 7 height 12
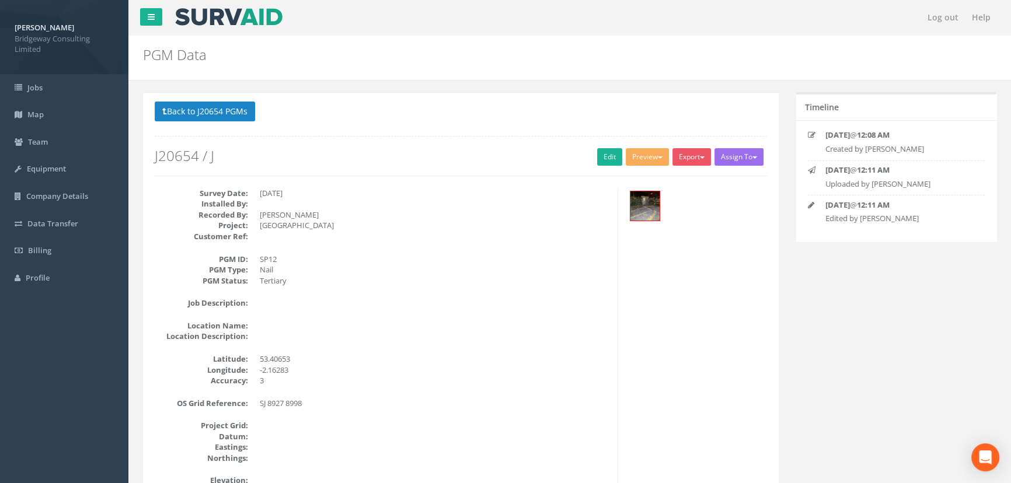
scroll to position [0, 0]
click at [210, 112] on button "Back to J20654 PGMs" at bounding box center [205, 112] width 100 height 20
